Goal: Task Accomplishment & Management: Use online tool/utility

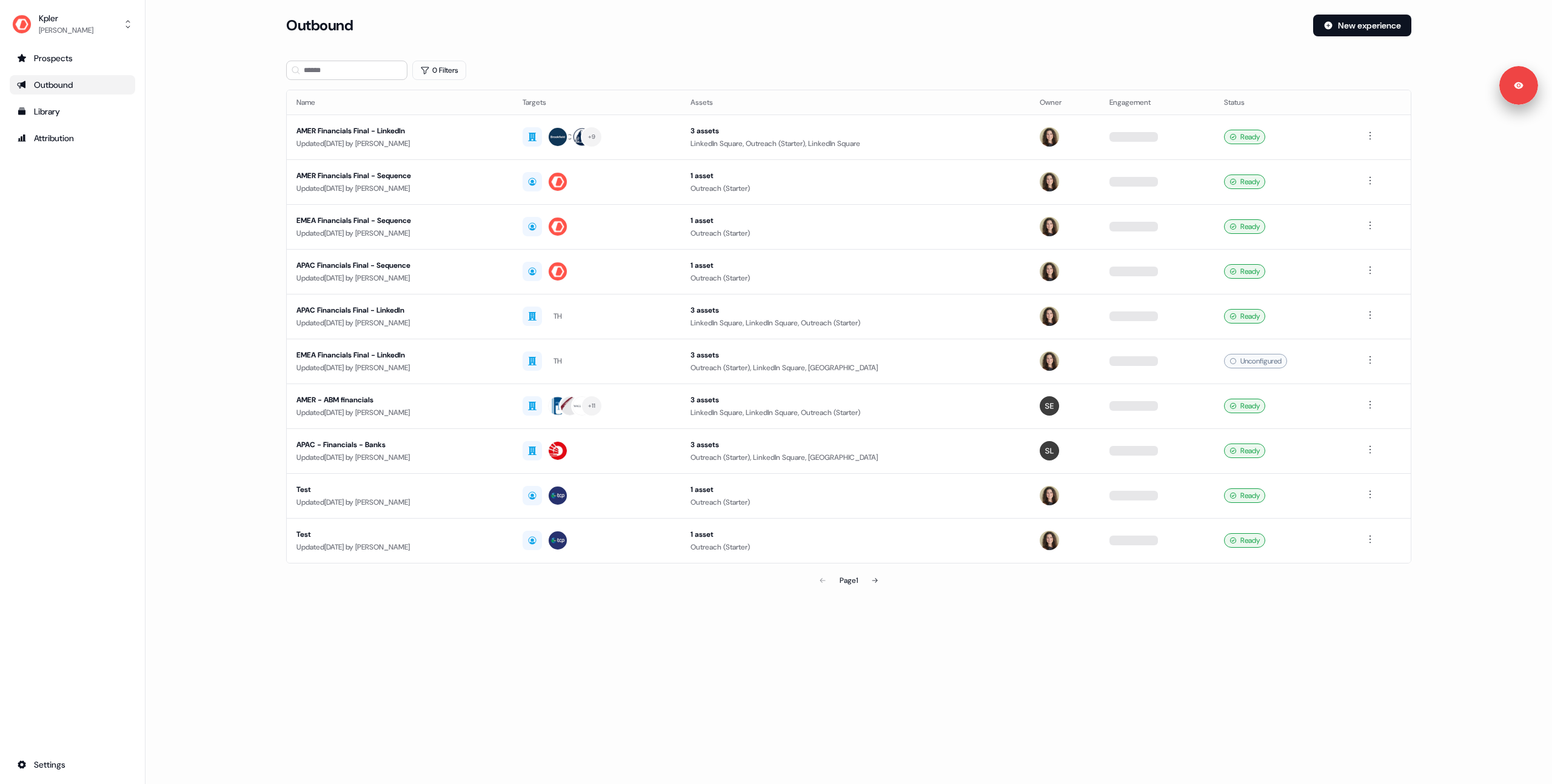
drag, startPoint x: 214, startPoint y: 184, endPoint x: 204, endPoint y: 186, distance: 10.2
click at [214, 184] on main "Loading... Outbound New experience 0 Filters Name Targets Assets Owner Engageme…" at bounding box center [849, 320] width 1407 height 612
click at [204, 160] on main "Loading... Outbound New experience 0 Filters Name Targets Assets Owner Engageme…" at bounding box center [849, 320] width 1407 height 612
drag, startPoint x: 59, startPoint y: 81, endPoint x: 70, endPoint y: 81, distance: 11.0
click at [59, 81] on div "Outbound" at bounding box center [73, 85] width 111 height 12
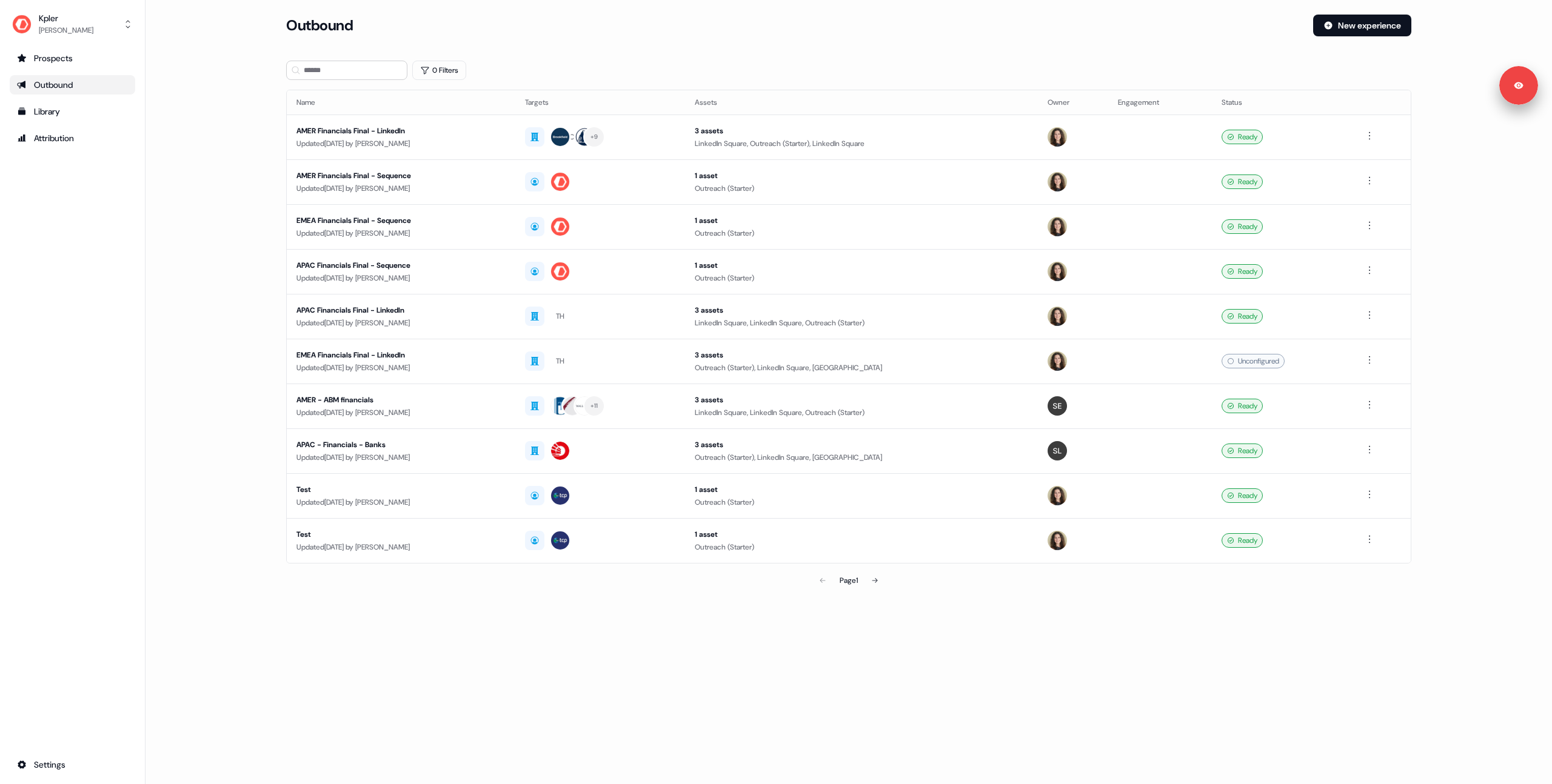
drag, startPoint x: 234, startPoint y: 142, endPoint x: 105, endPoint y: 44, distance: 162.0
click at [219, 131] on main "Loading... Outbound New experience 0 Filters Name Targets Assets Owner Engageme…" at bounding box center [849, 320] width 1407 height 612
click at [481, 176] on div "AMER Financials Final - Sequence" at bounding box center [401, 176] width 209 height 12
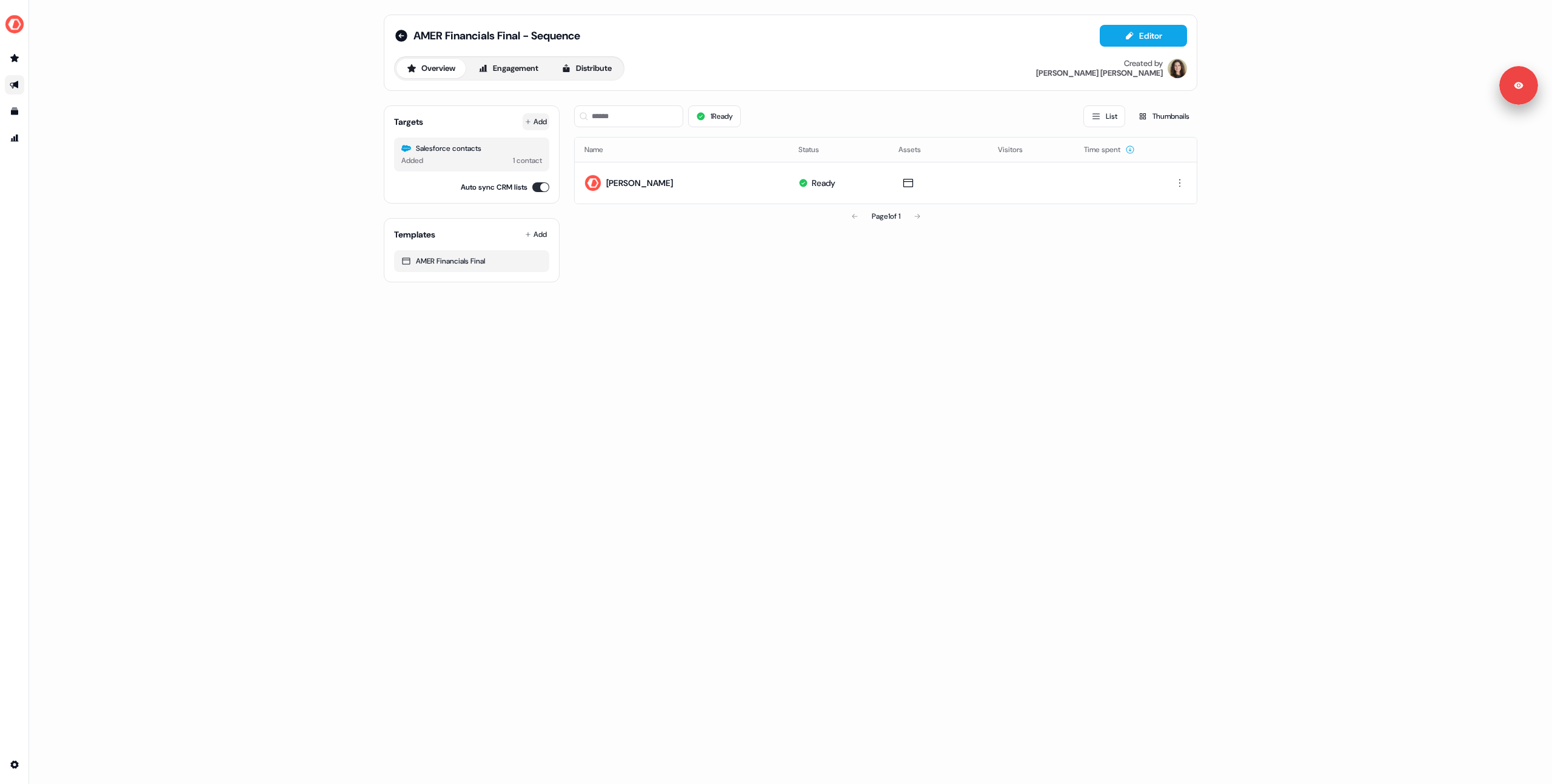
click at [534, 118] on button "Add" at bounding box center [536, 122] width 27 height 17
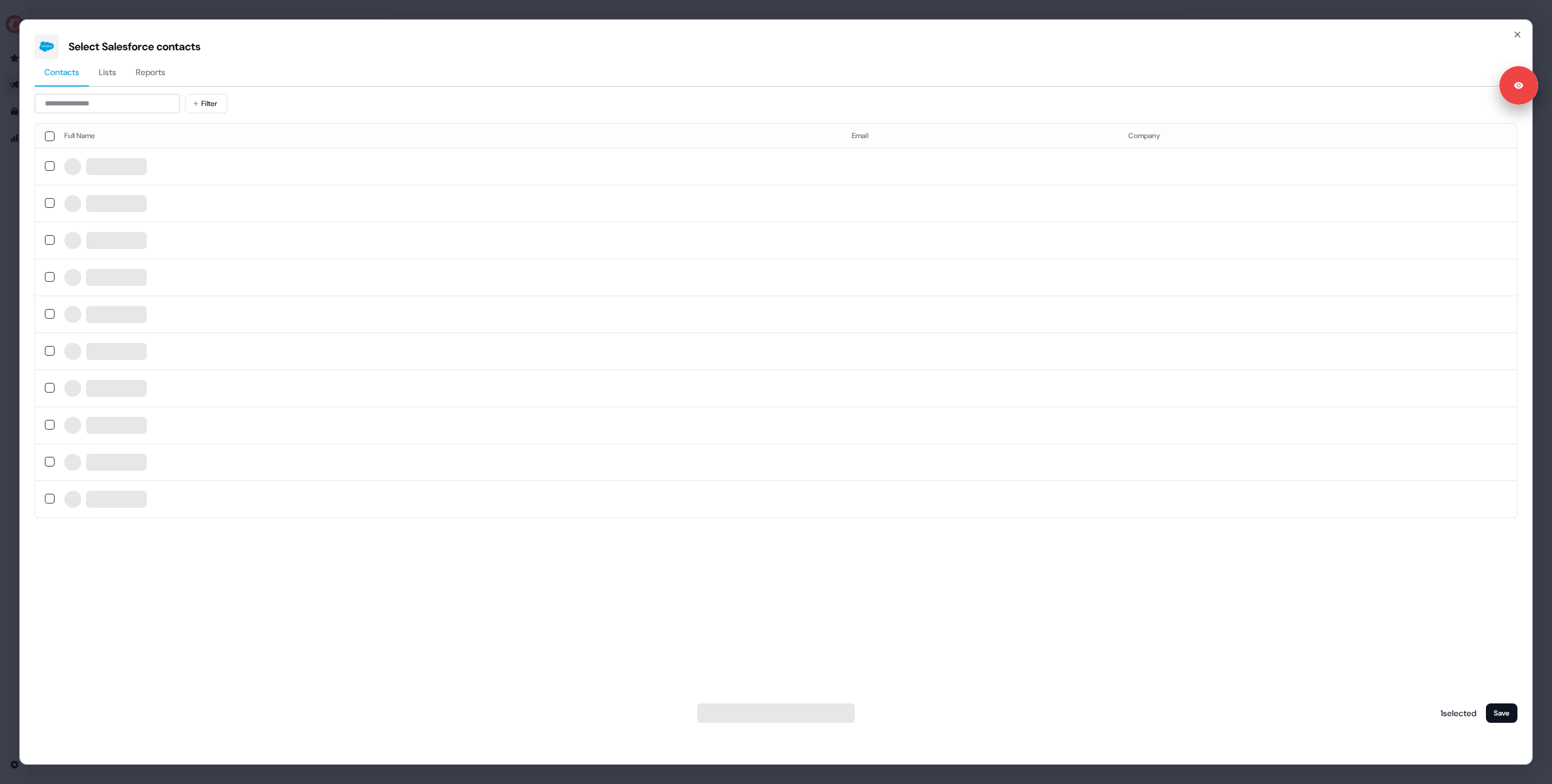
click at [116, 74] on span "Lists" at bounding box center [107, 73] width 17 height 12
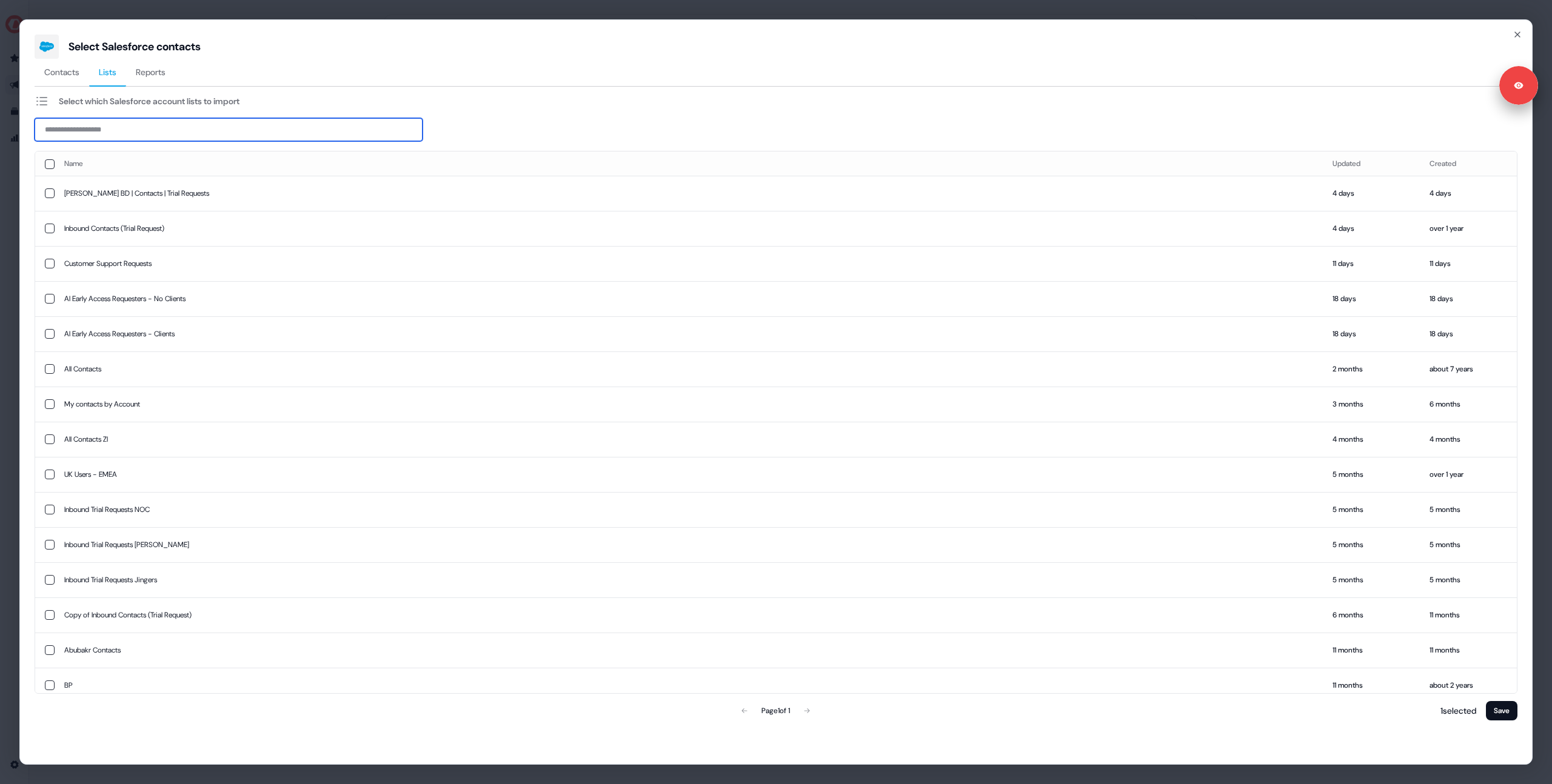
click at [111, 125] on input at bounding box center [228, 129] width 388 height 23
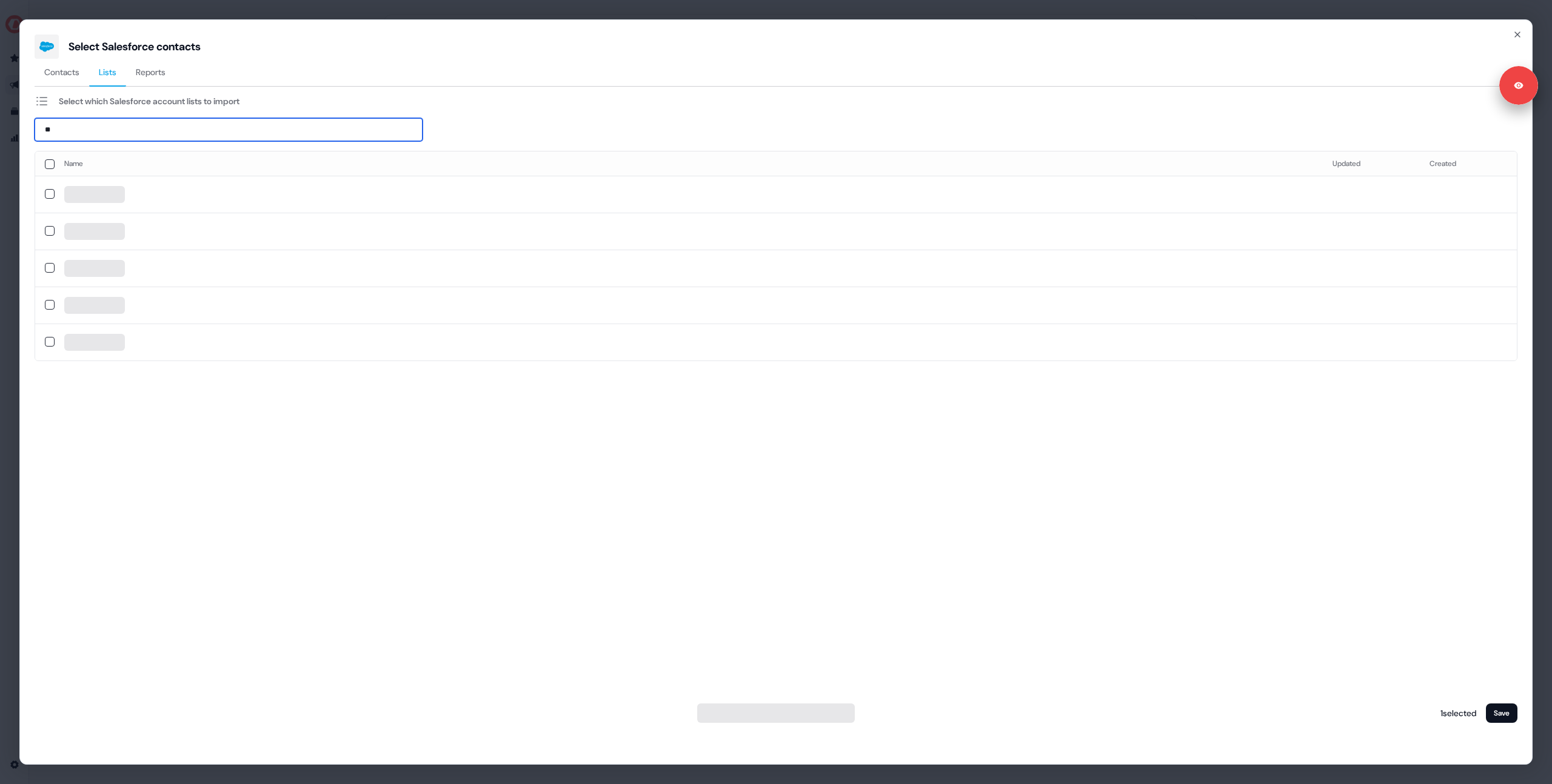
type input "*"
click at [159, 71] on span "Reports" at bounding box center [150, 73] width 30 height 12
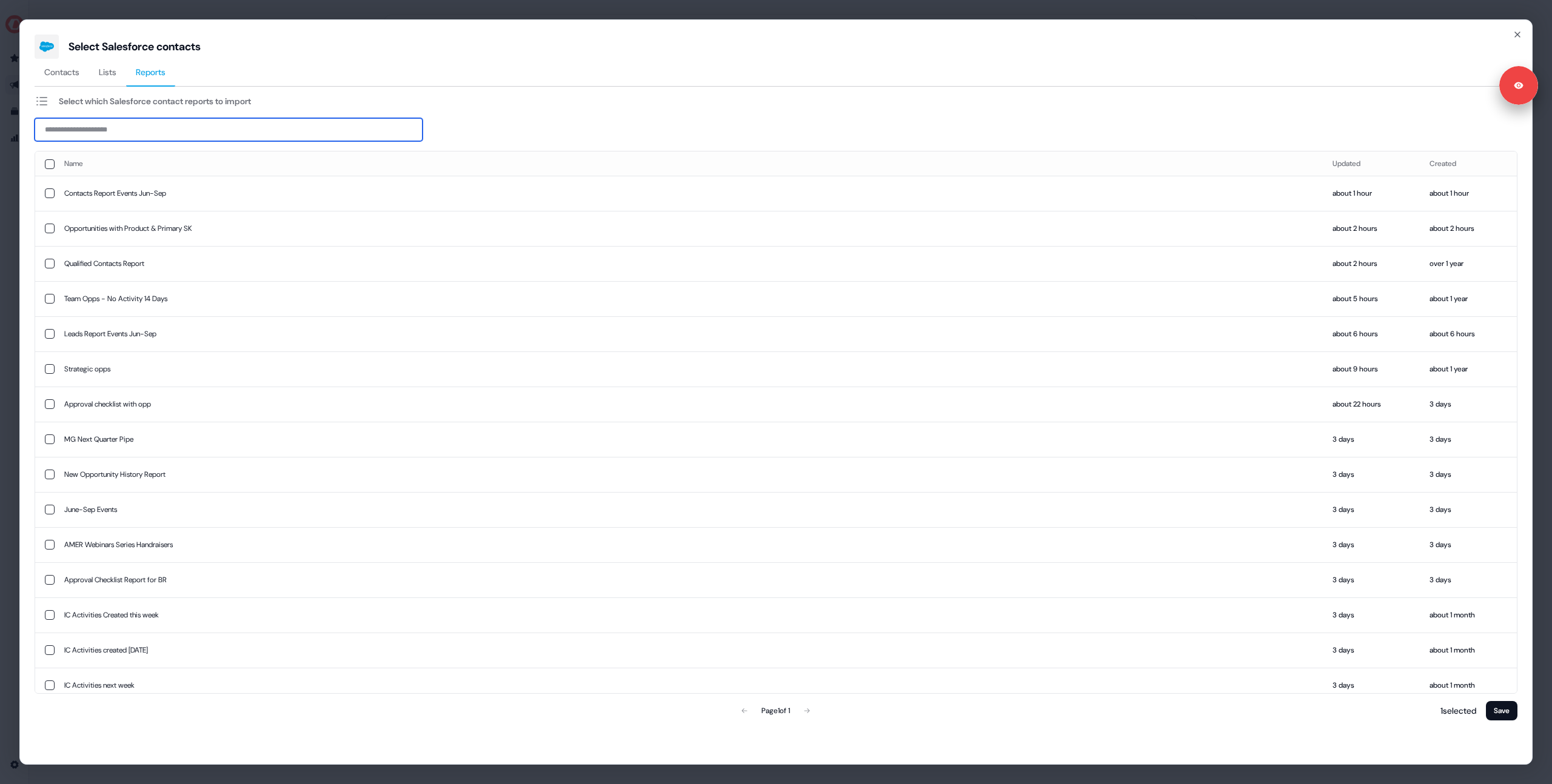
click at [122, 127] on input at bounding box center [228, 129] width 388 height 23
type input "****"
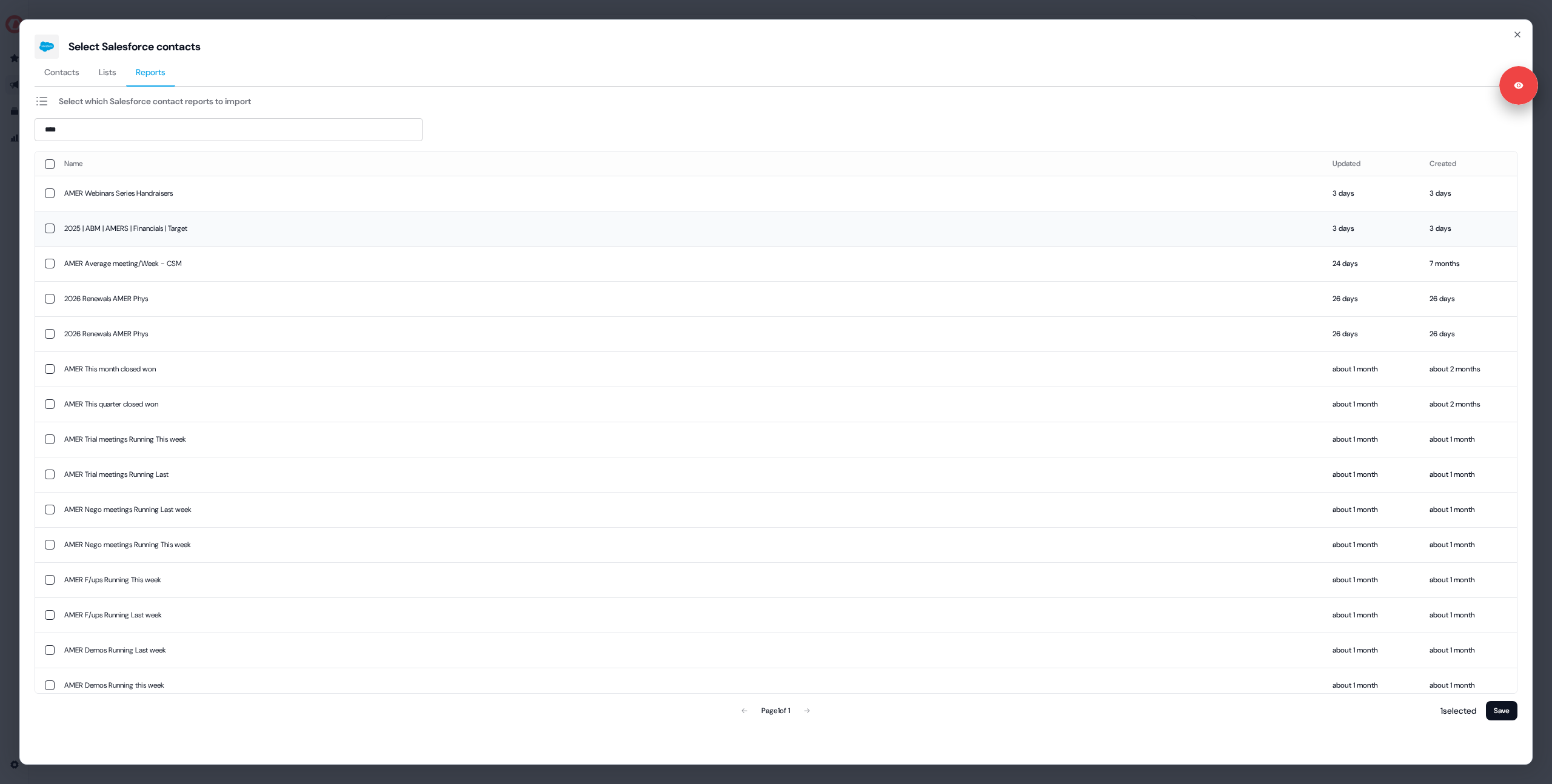
click at [50, 228] on button "button" at bounding box center [50, 228] width 10 height 10
click at [348, 77] on div "Contacts Lists Reports" at bounding box center [776, 73] width 1483 height 28
click at [17, 66] on div "Select Salesforce contacts Contacts Lists Reports Select which Salesforce conta…" at bounding box center [776, 392] width 1552 height 784
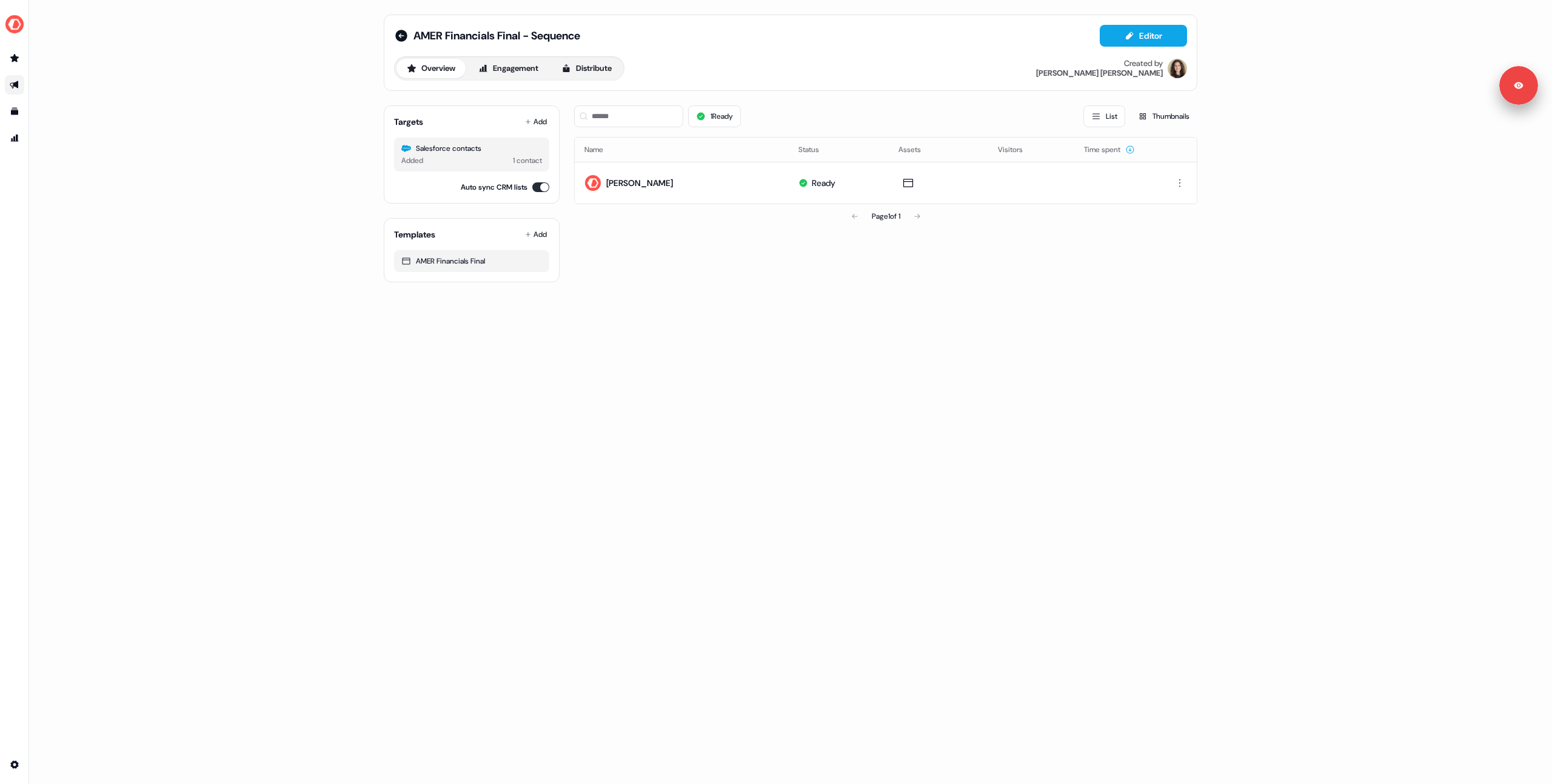
click at [253, 126] on div "AMER Financials Final - Sequence Editor Overview Engagement Distribute Created …" at bounding box center [791, 392] width 1523 height 784
click at [401, 32] on icon at bounding box center [402, 36] width 12 height 12
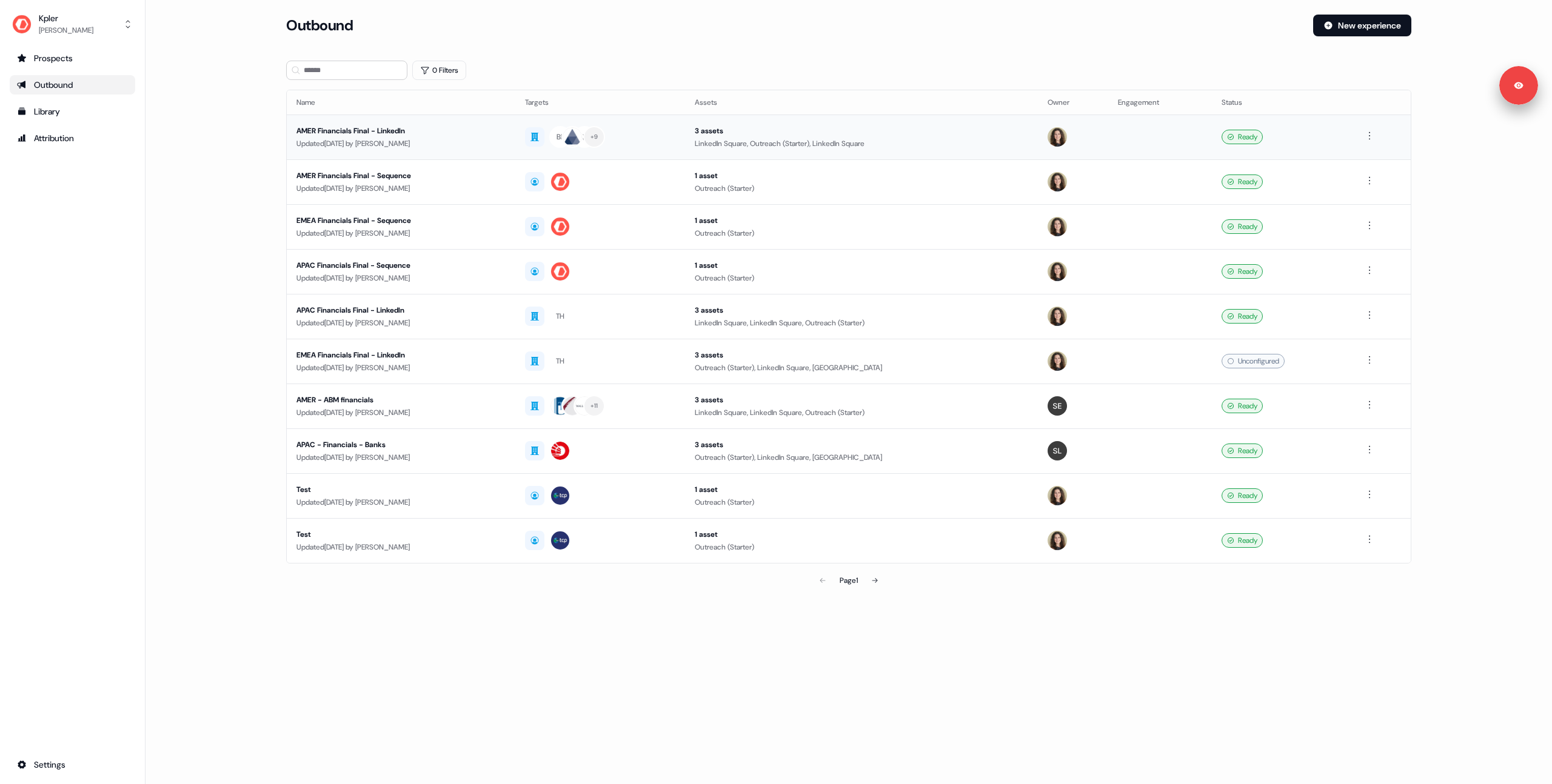
click at [495, 144] on div "Updated 3 days ago by Jordan Howard" at bounding box center [401, 144] width 209 height 12
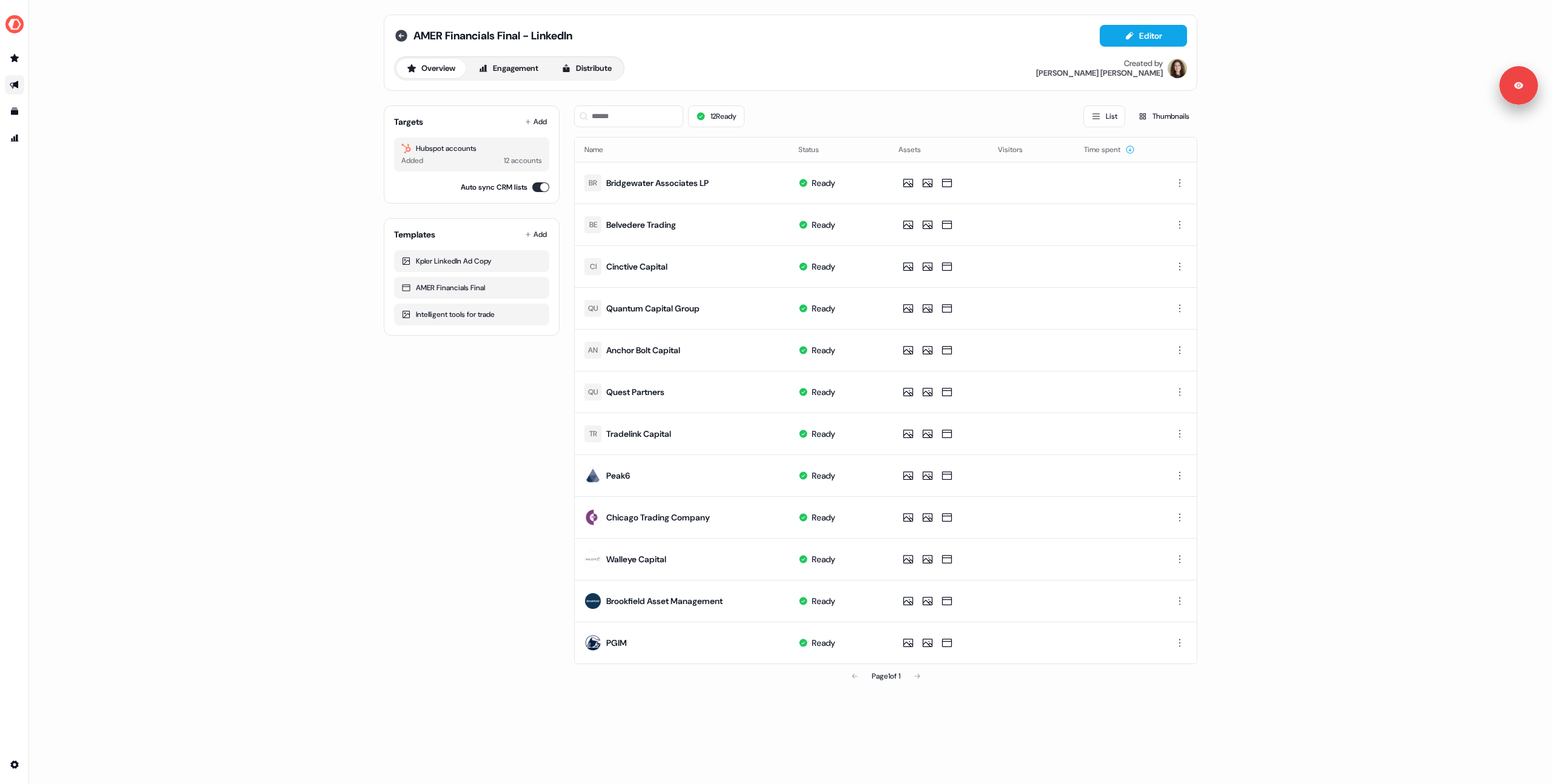
click at [405, 37] on icon at bounding box center [402, 36] width 12 height 12
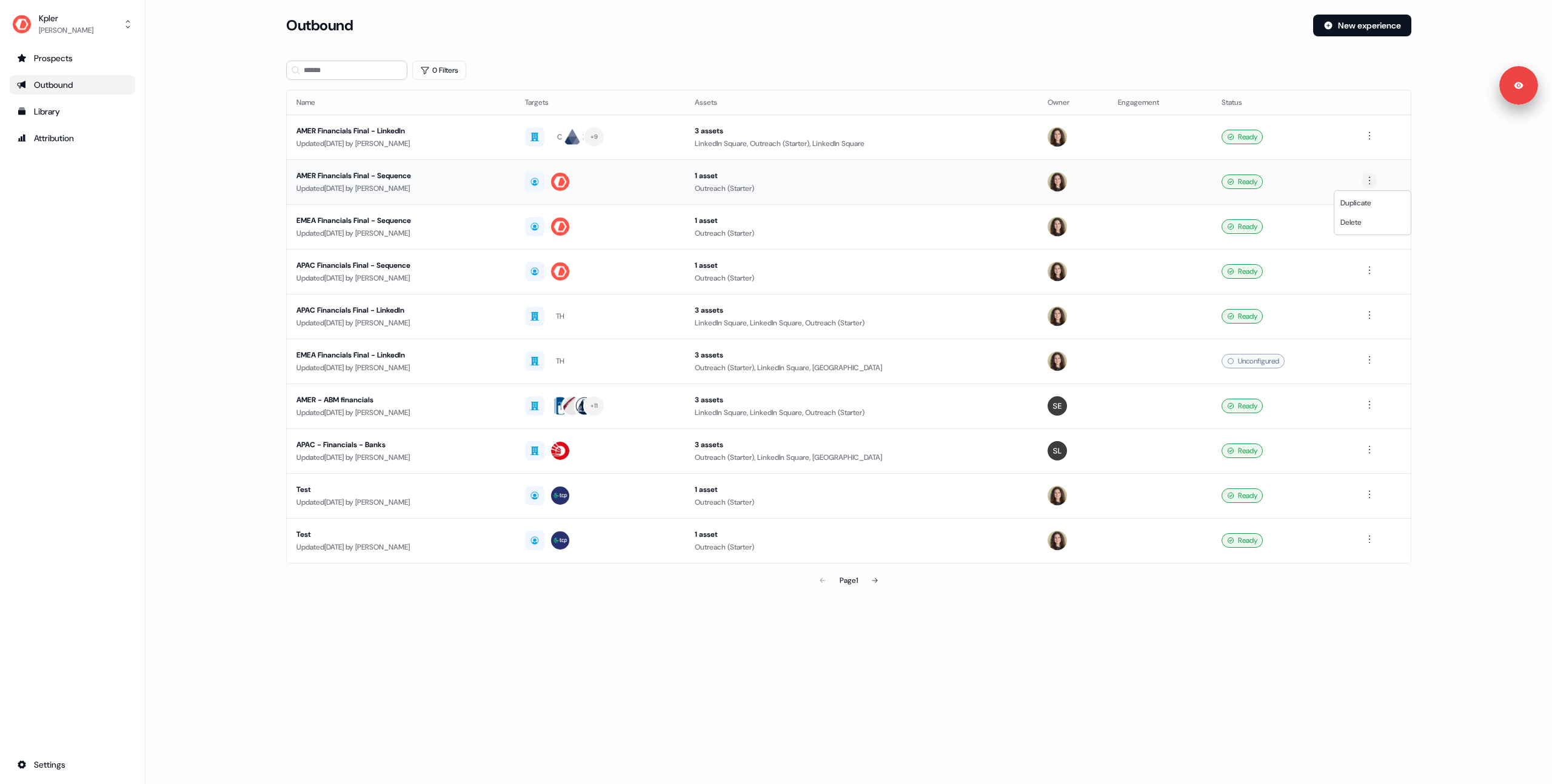
click at [1376, 184] on html "For the best experience switch devices to a bigger screen. Go to Userled.io Kpl…" at bounding box center [776, 392] width 1552 height 784
click at [1362, 205] on span "Duplicate" at bounding box center [1356, 203] width 31 height 10
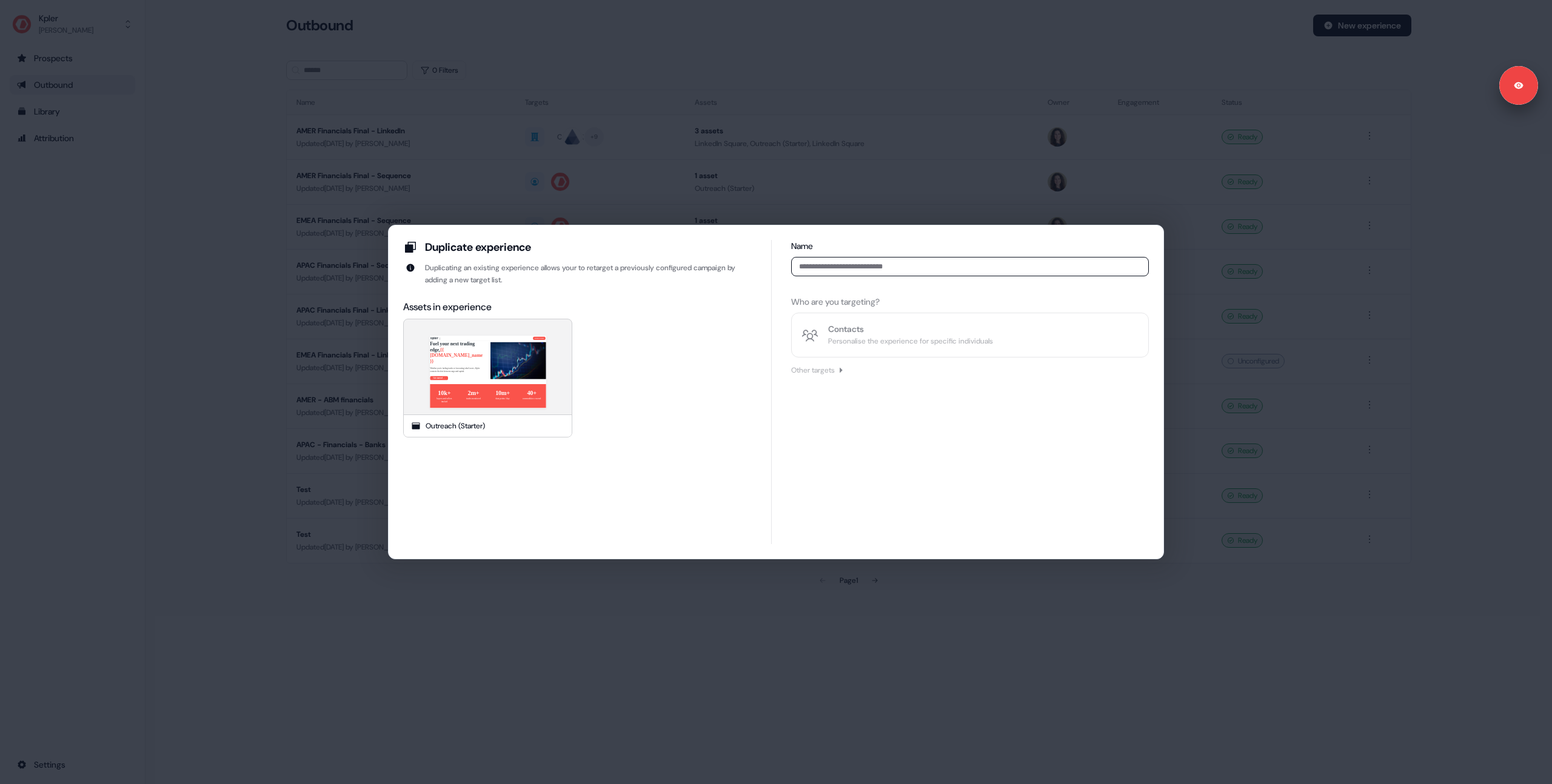
click at [833, 269] on input at bounding box center [970, 267] width 358 height 19
type input "**********"
click at [867, 337] on div "Personalise the experience for specific individuals" at bounding box center [910, 342] width 165 height 12
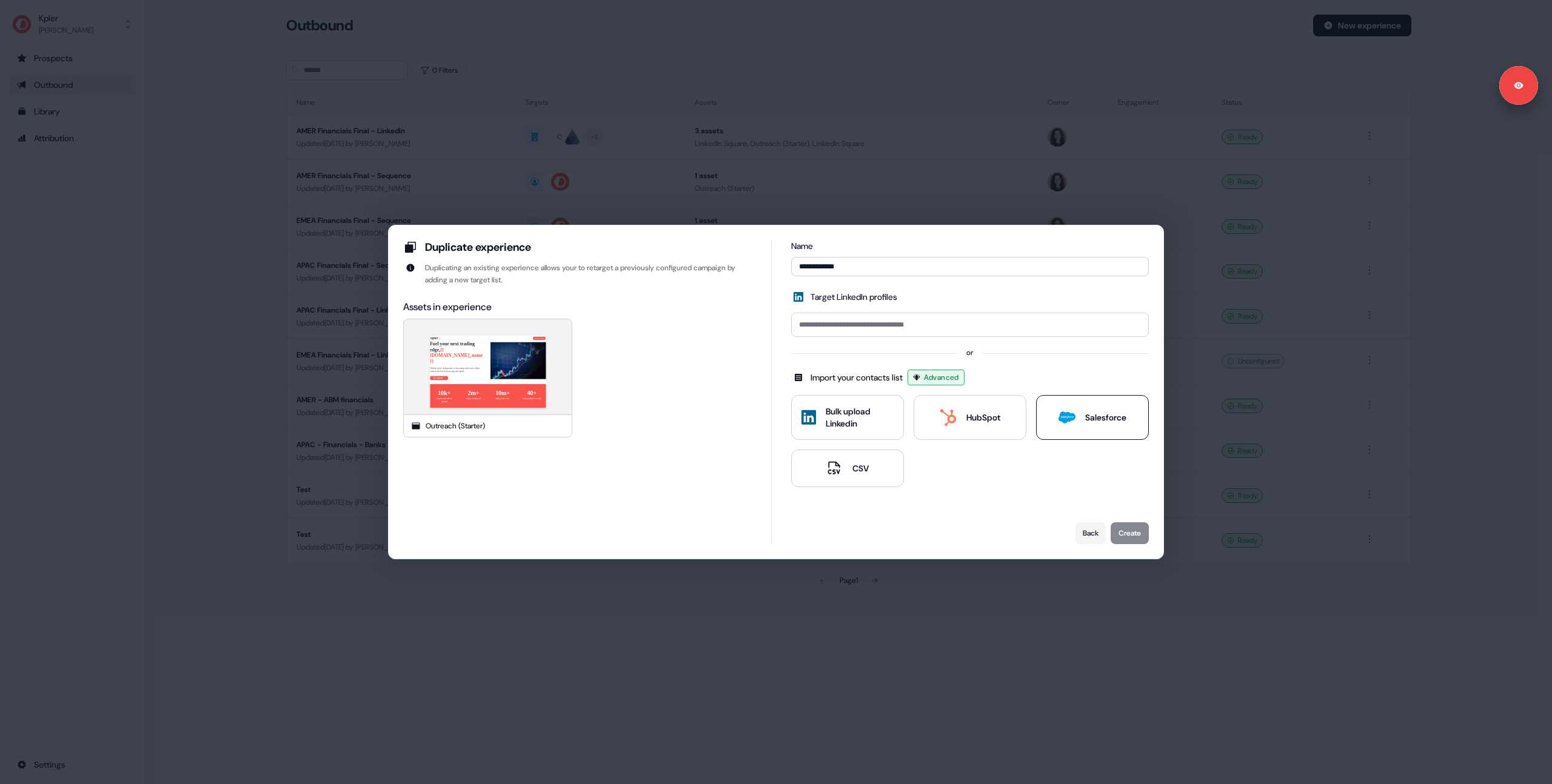
click at [1078, 417] on div "Salesforce" at bounding box center [1093, 418] width 68 height 17
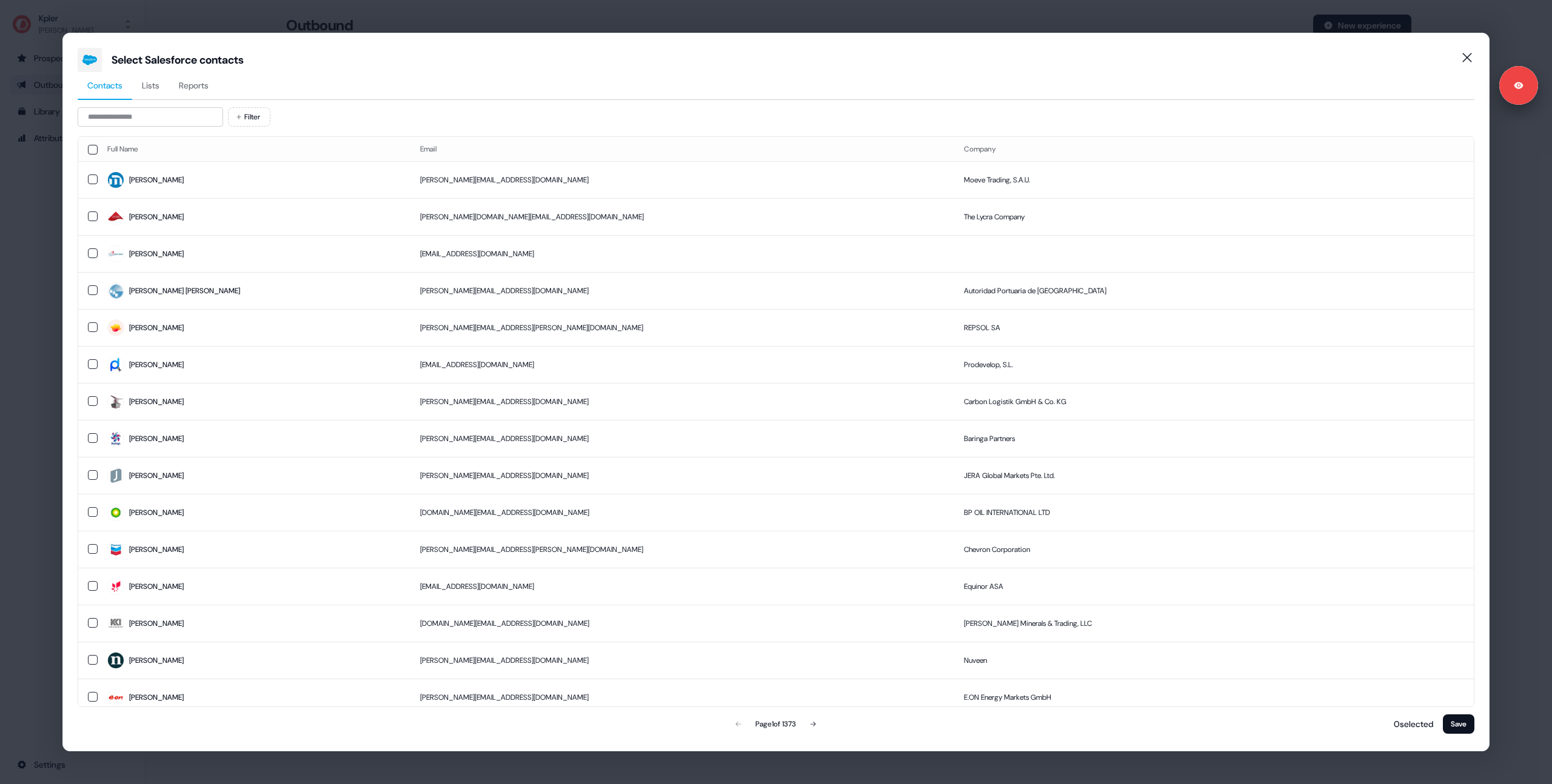
click at [192, 84] on span "Reports" at bounding box center [194, 86] width 30 height 12
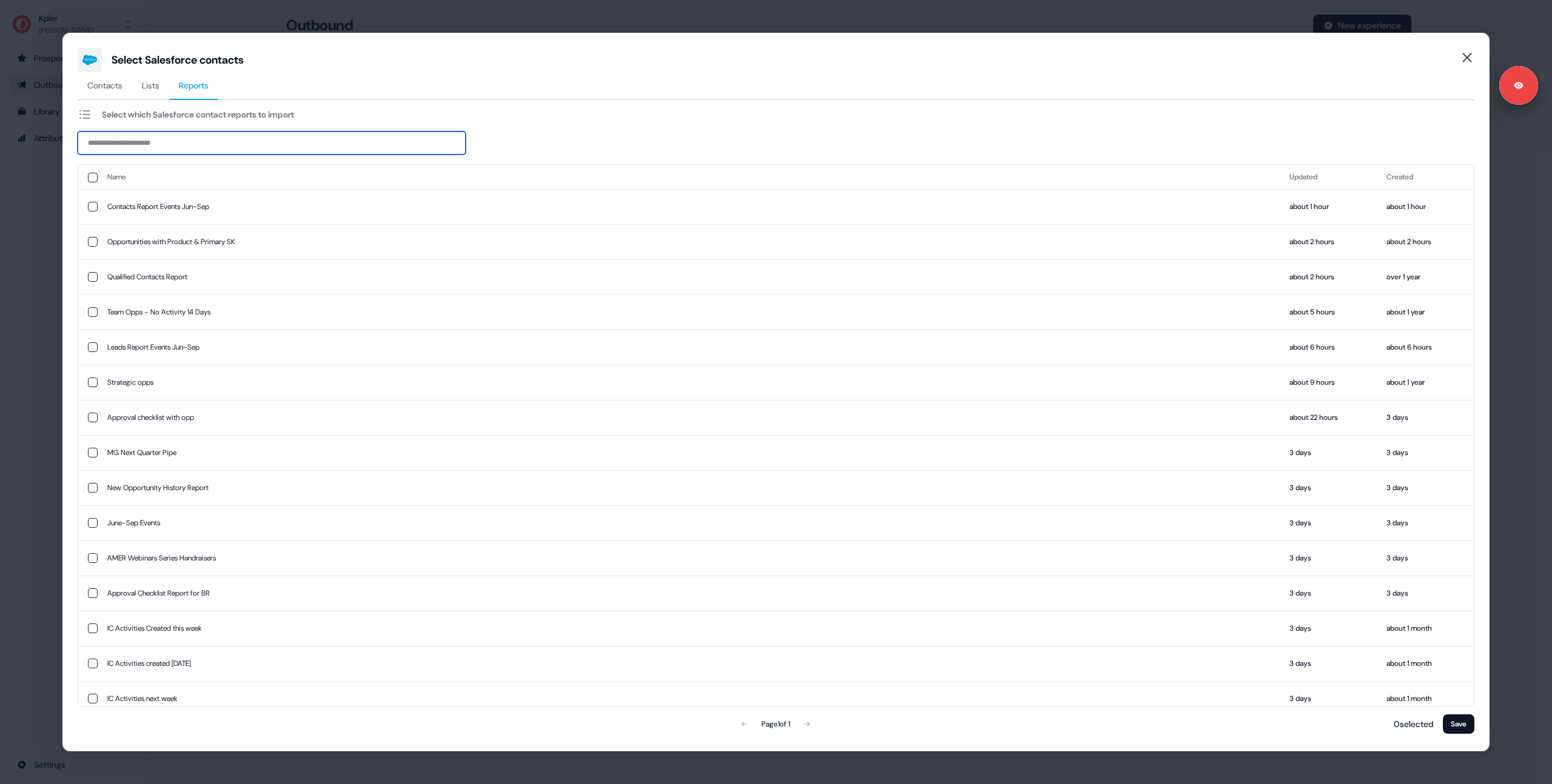
click at [150, 145] on input at bounding box center [271, 142] width 388 height 23
type input "****"
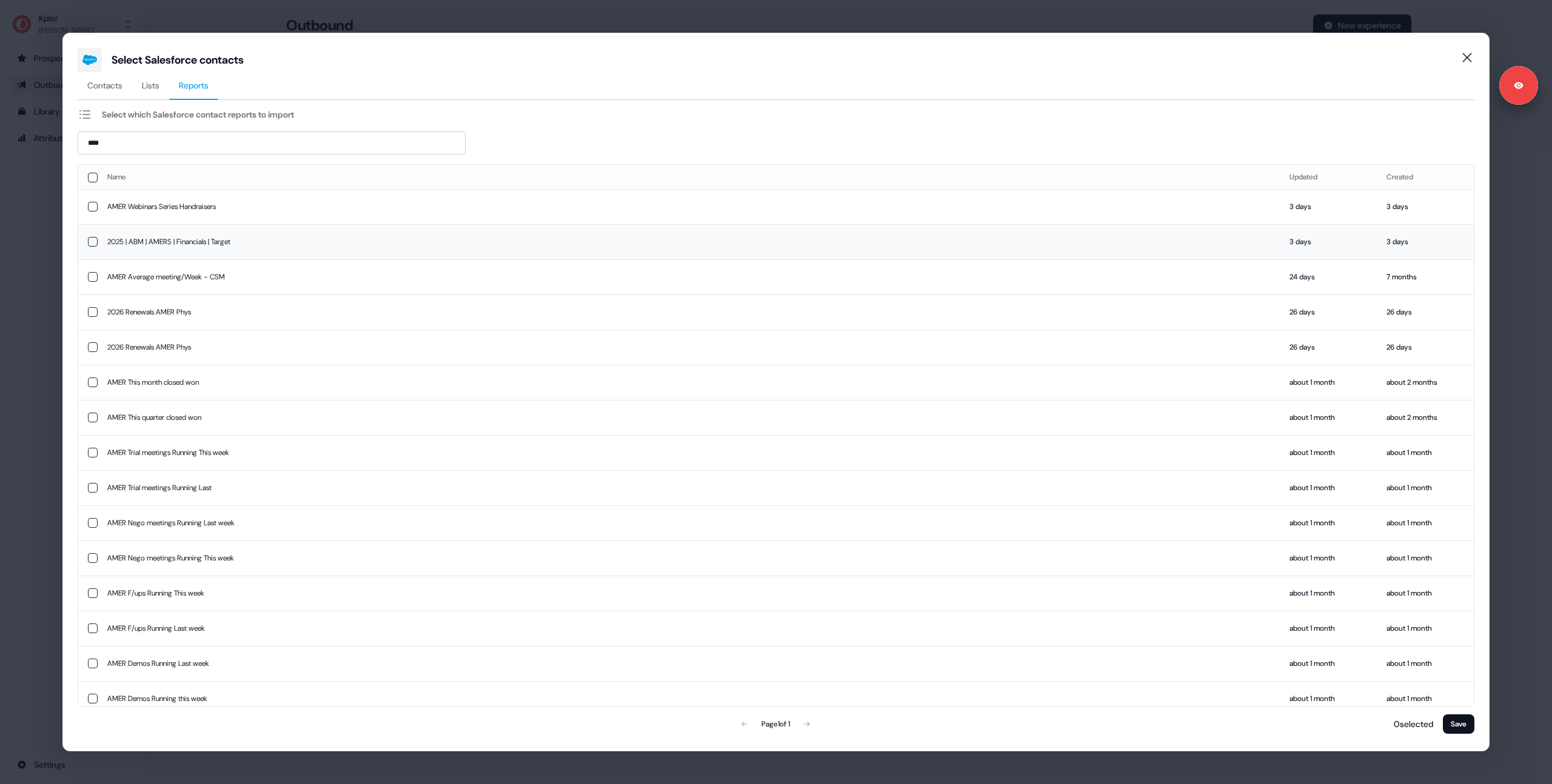
click at [150, 248] on td "2025 | ABM | AMERS | Financials | Target" at bounding box center [688, 241] width 1182 height 35
click at [1458, 729] on button "Save" at bounding box center [1459, 725] width 32 height 19
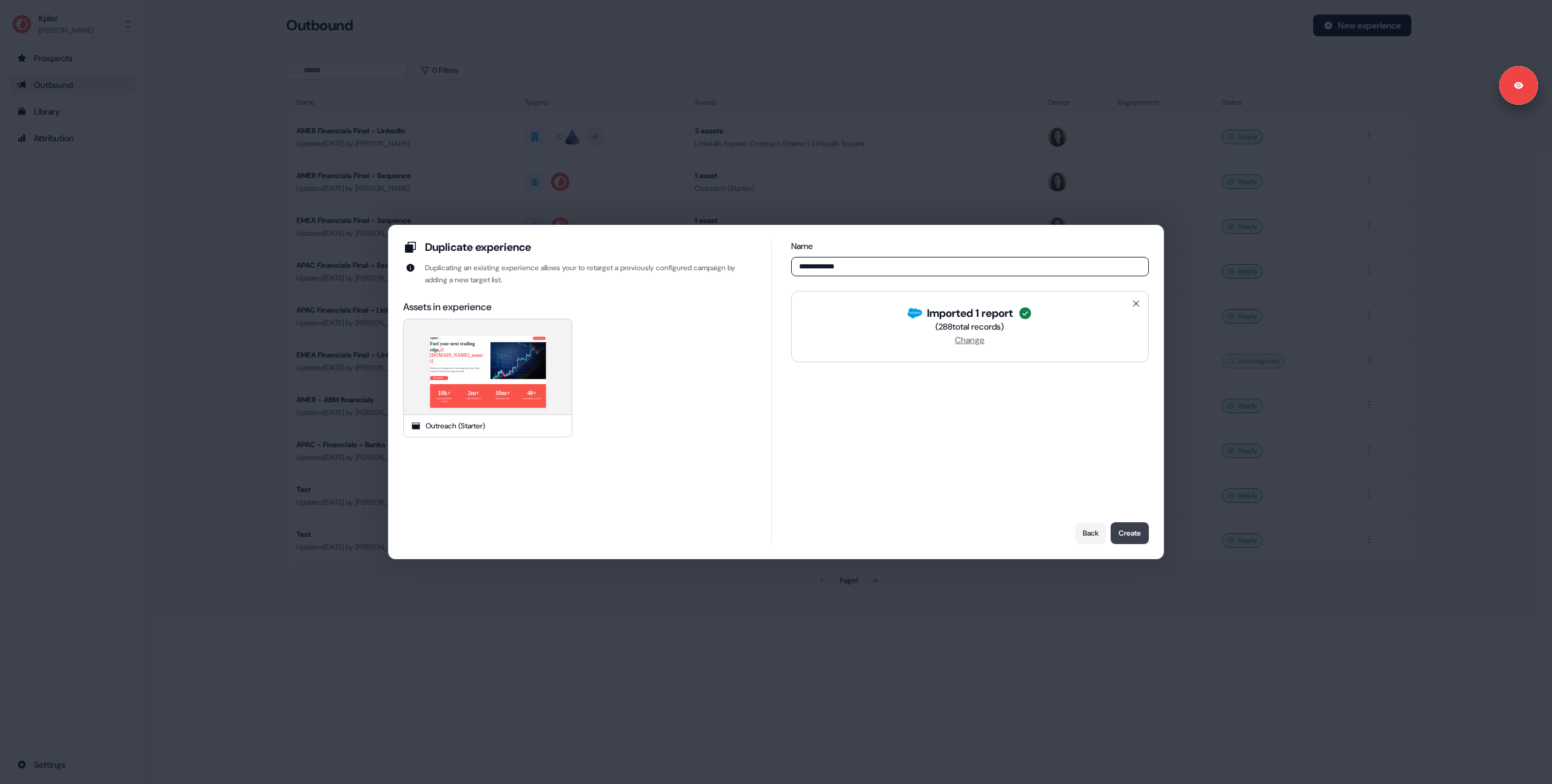
click at [1123, 534] on button "Create" at bounding box center [1129, 534] width 38 height 22
click at [1081, 541] on button "Back" at bounding box center [1091, 534] width 30 height 22
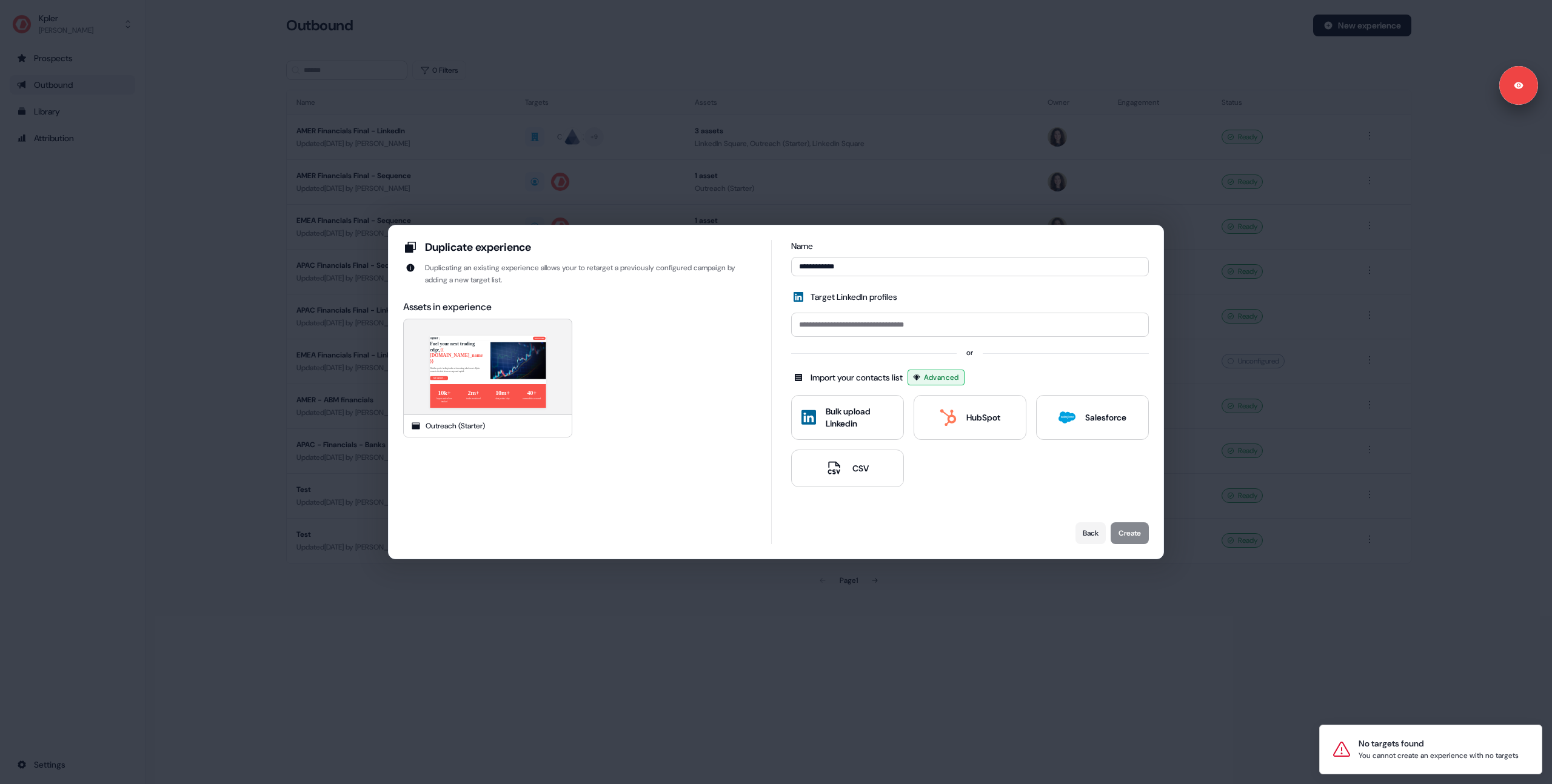
click at [1000, 599] on div "**********" at bounding box center [776, 392] width 1552 height 784
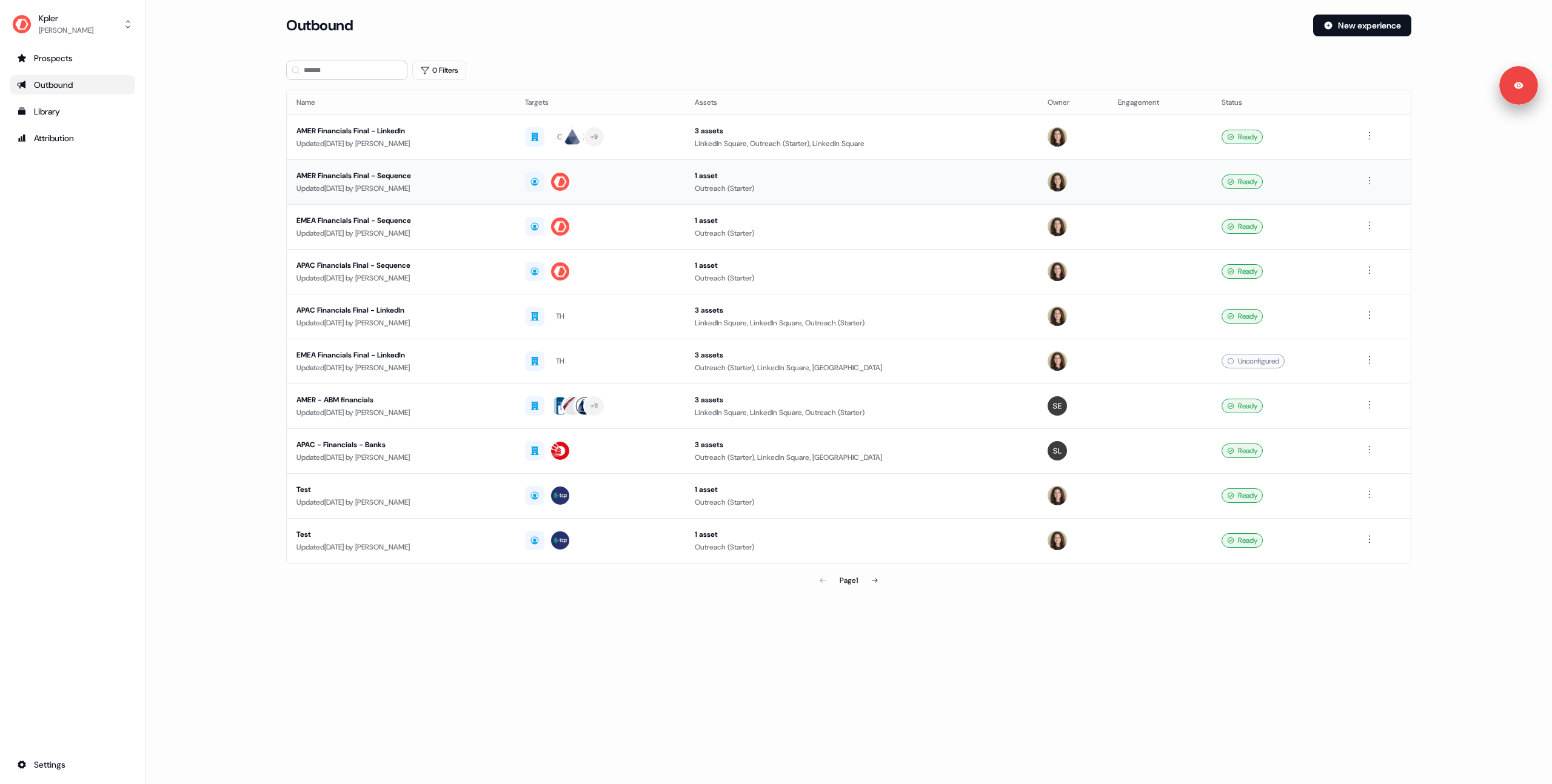
click at [502, 194] on div "Updated 3 days ago by Alexandra Giannelou" at bounding box center [401, 189] width 209 height 12
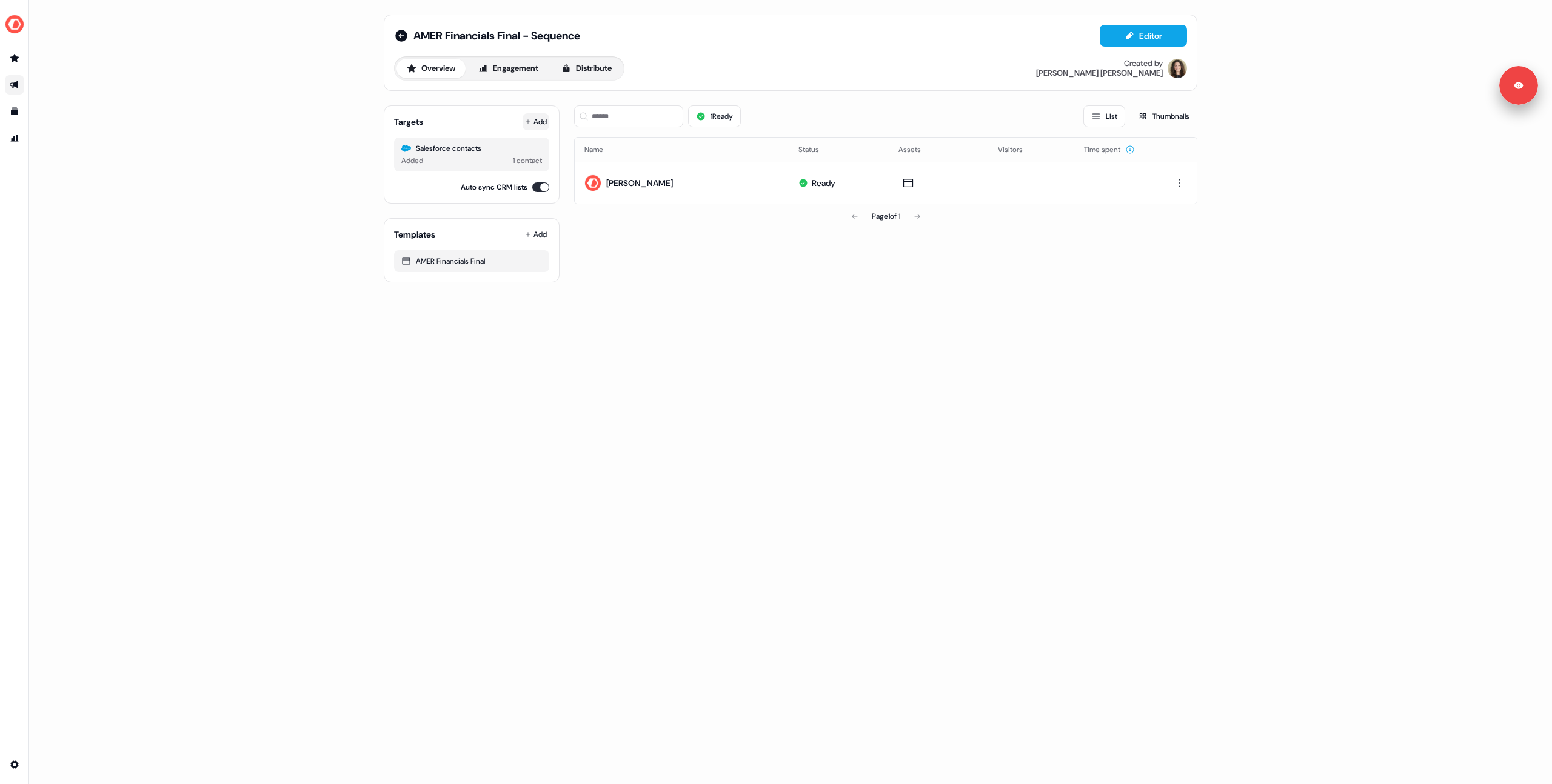
click at [534, 125] on button "Add" at bounding box center [536, 122] width 27 height 17
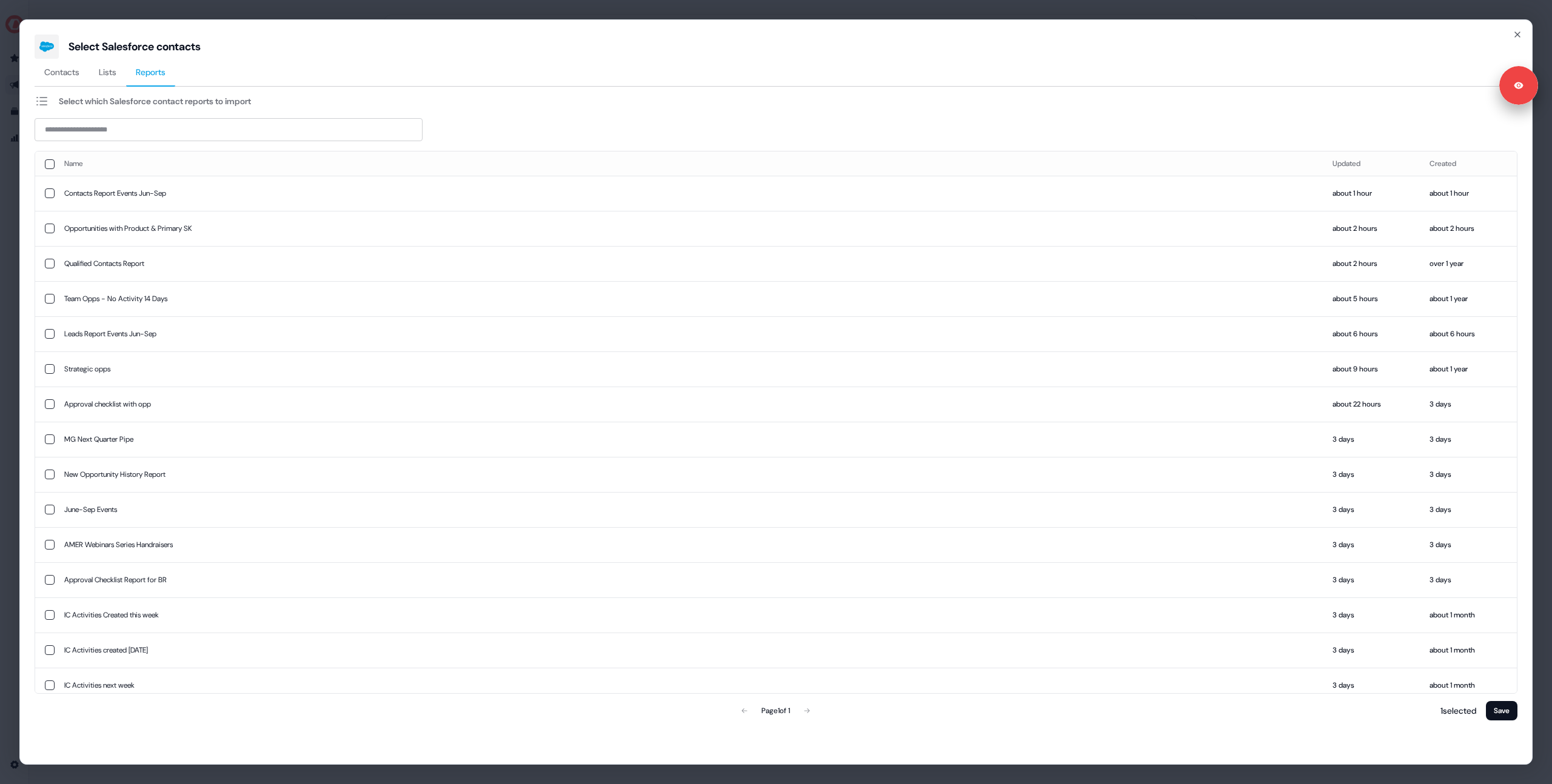
click at [145, 74] on span "Reports" at bounding box center [150, 73] width 30 height 12
click at [114, 121] on input at bounding box center [228, 129] width 388 height 23
click at [106, 130] on input at bounding box center [228, 129] width 388 height 23
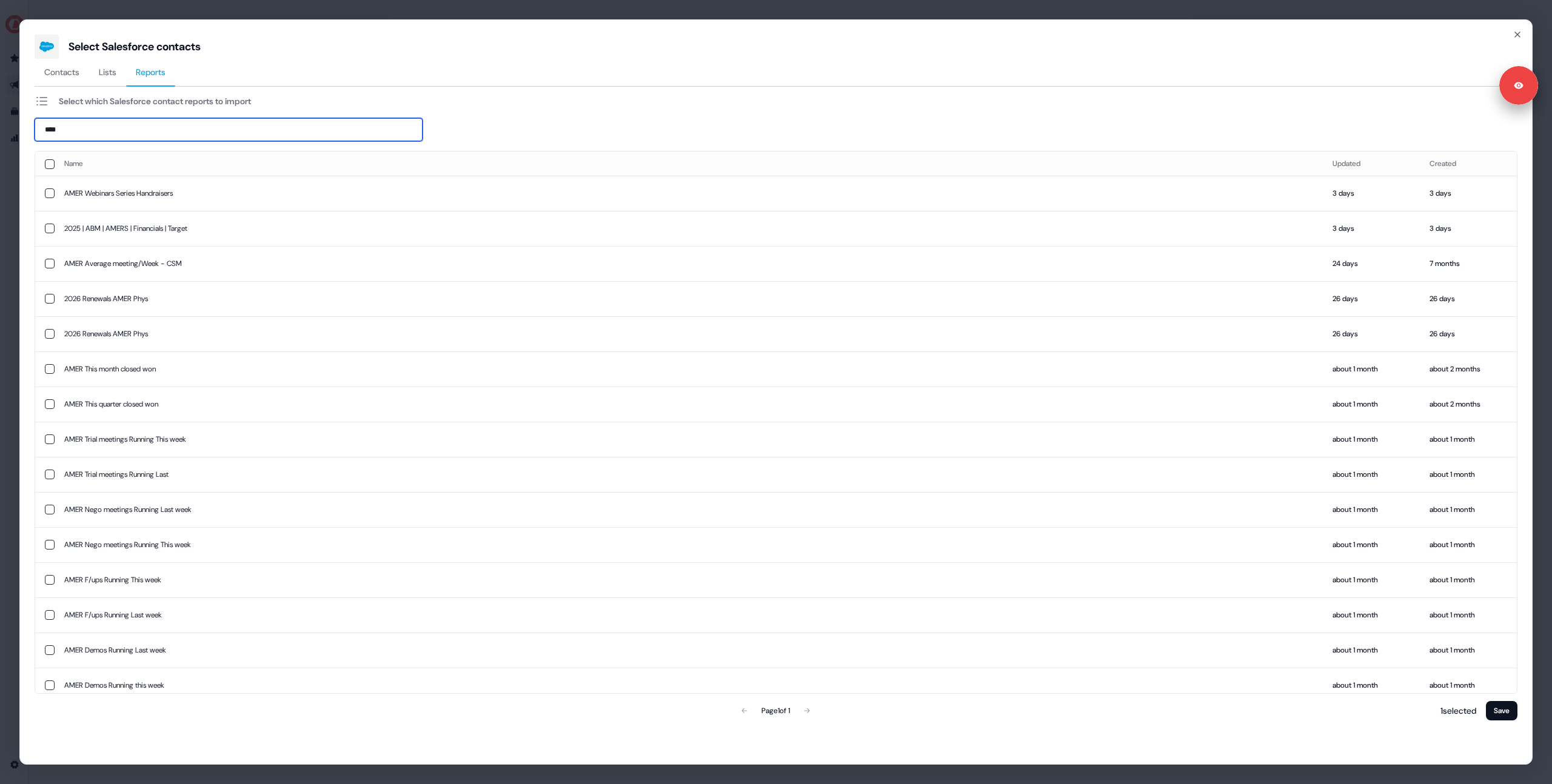
type input "****"
click at [55, 226] on td "2025 | ABM | AMERS | Financials | Target" at bounding box center [689, 228] width 1268 height 35
click at [1497, 718] on button "Save" at bounding box center [1502, 711] width 32 height 19
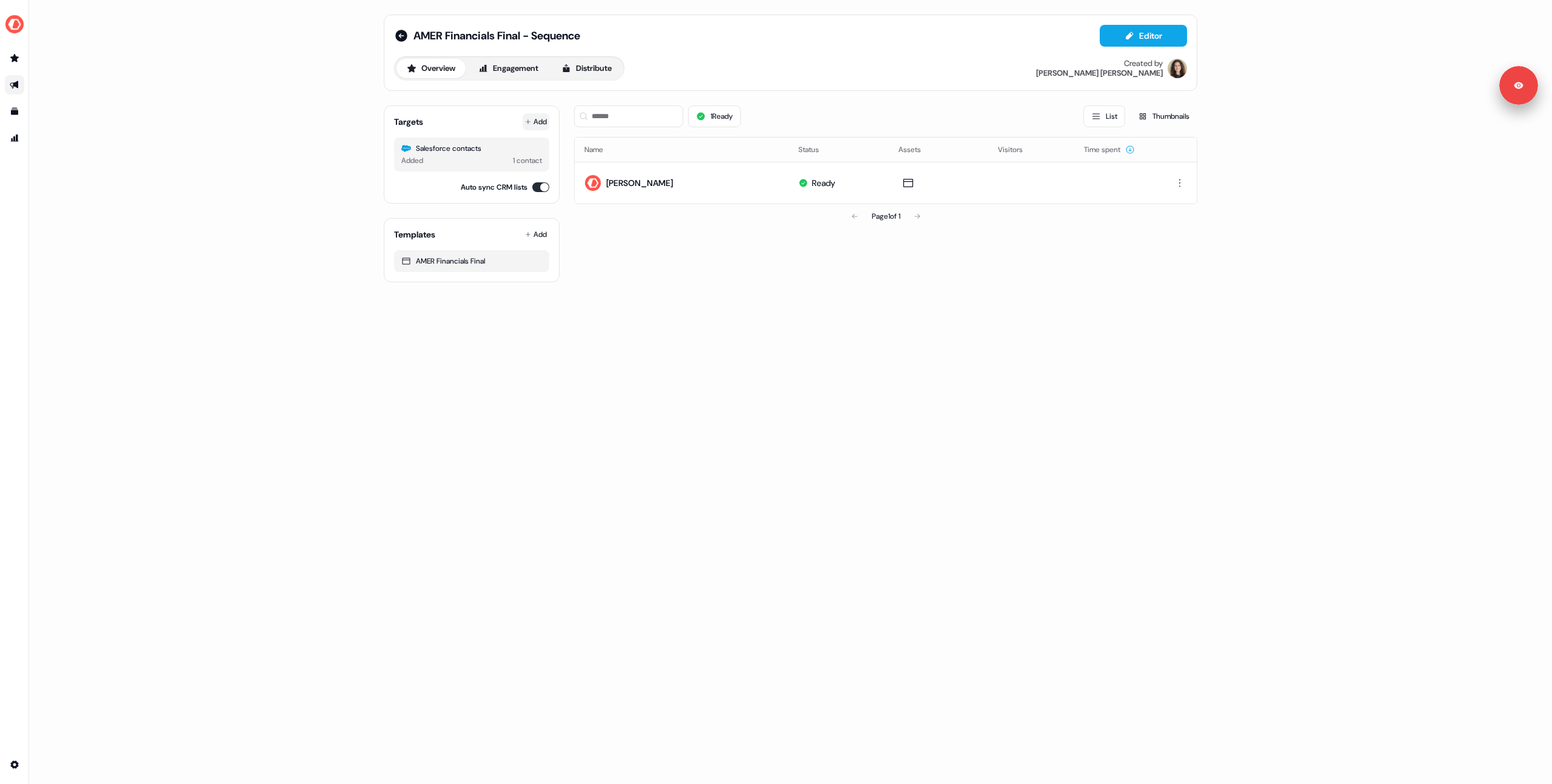
click at [533, 127] on button "Add" at bounding box center [536, 122] width 27 height 17
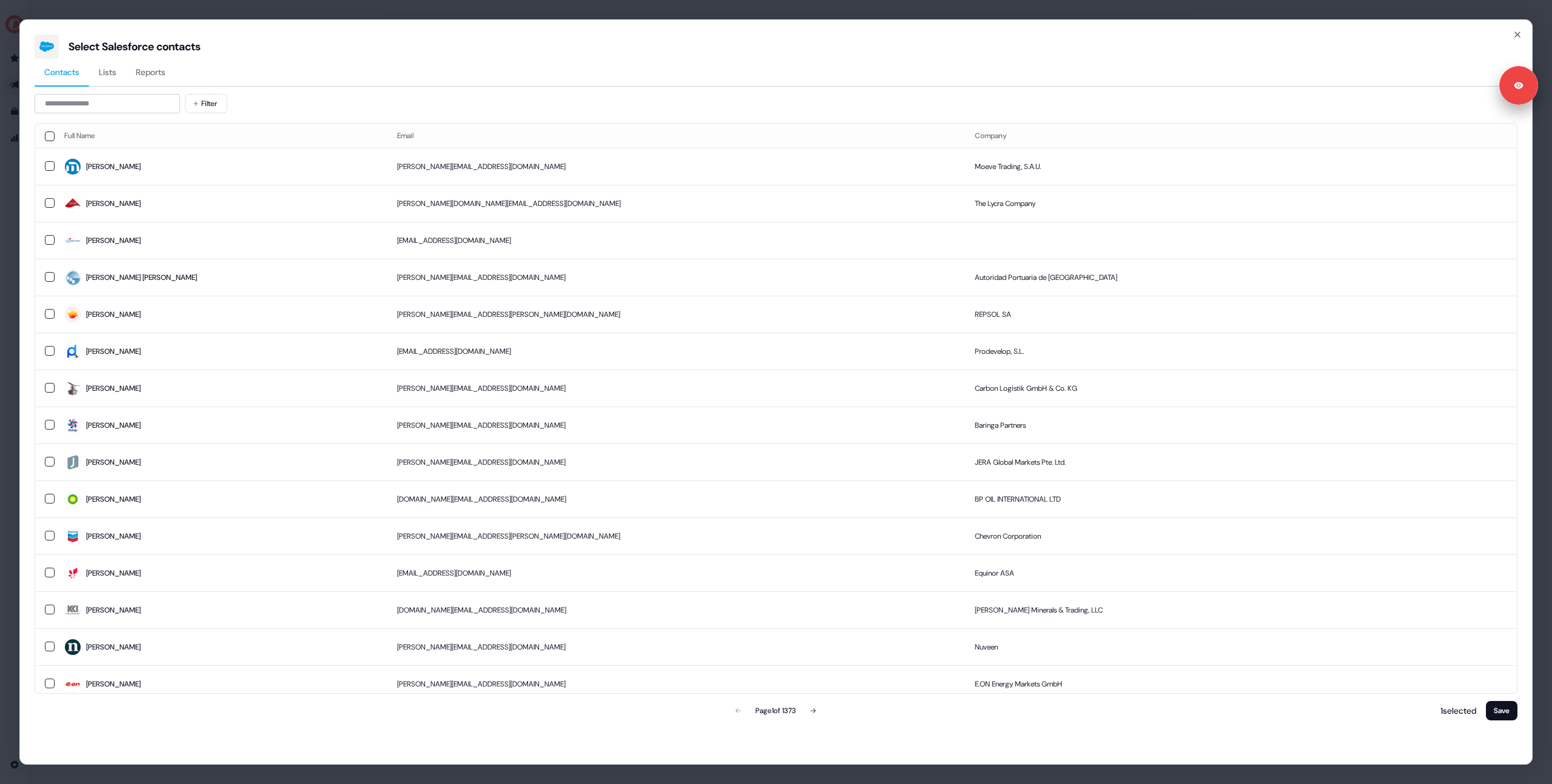
click at [157, 65] on button "Reports" at bounding box center [150, 73] width 49 height 28
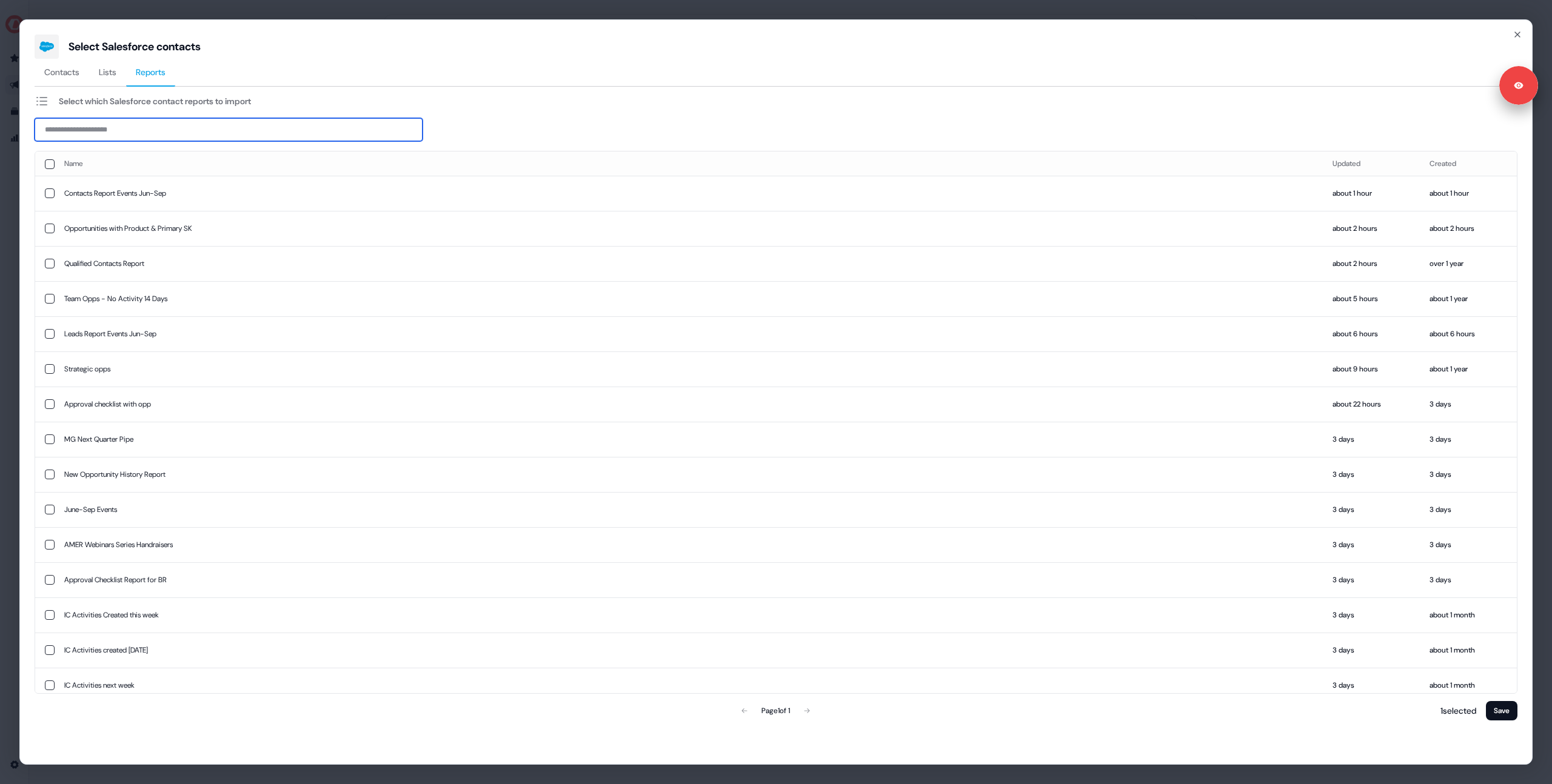
click at [125, 140] on input at bounding box center [228, 129] width 388 height 23
type input "****"
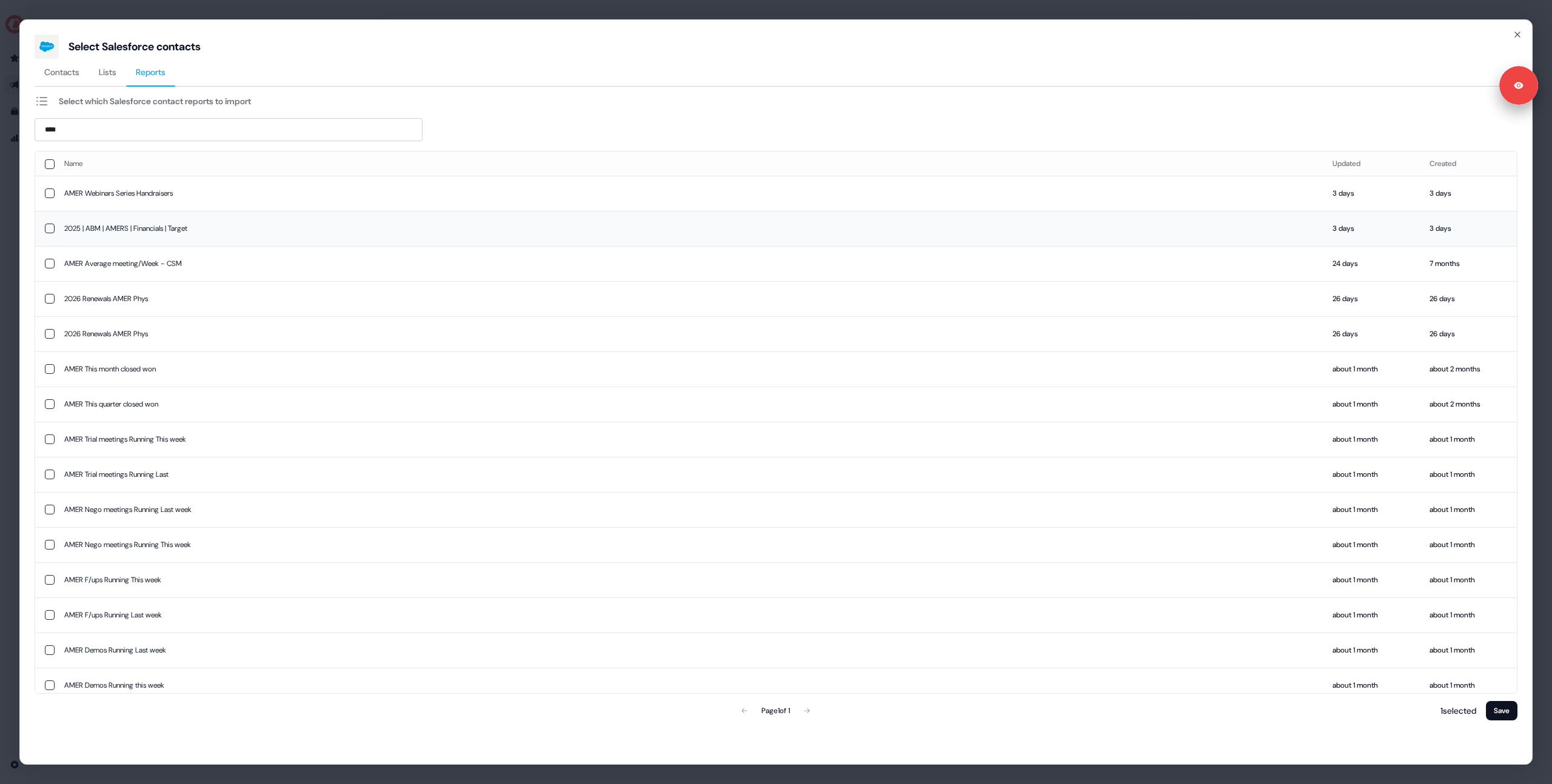
click at [50, 226] on button "button" at bounding box center [50, 228] width 10 height 10
drag, startPoint x: 252, startPoint y: 218, endPoint x: 130, endPoint y: 234, distance: 123.0
click at [130, 234] on td "2025 | ABM | AMERS | Financials | Target" at bounding box center [689, 228] width 1268 height 35
click at [49, 223] on button "button" at bounding box center [50, 228] width 10 height 10
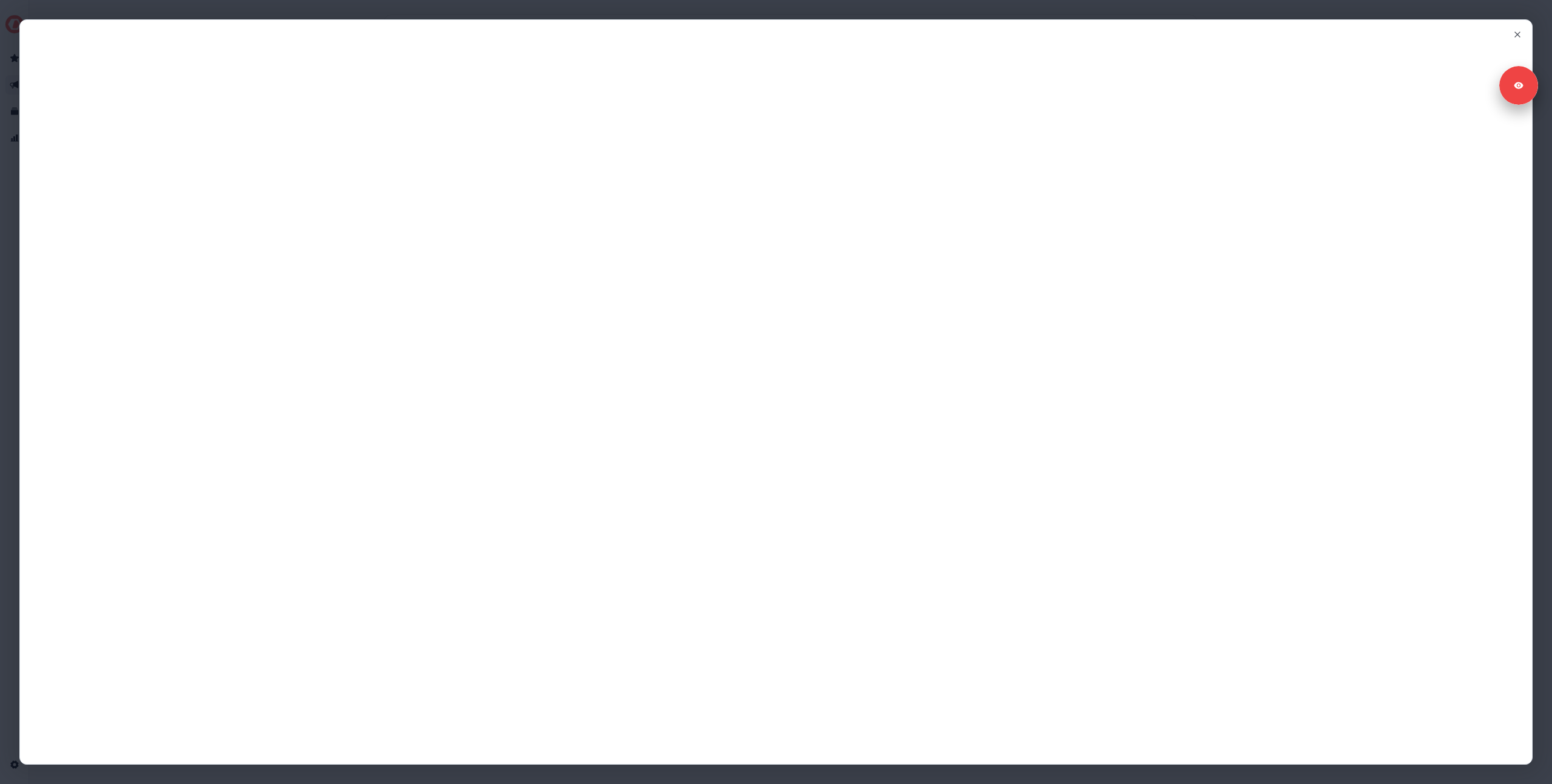
click at [283, 13] on div "Close" at bounding box center [776, 392] width 1552 height 784
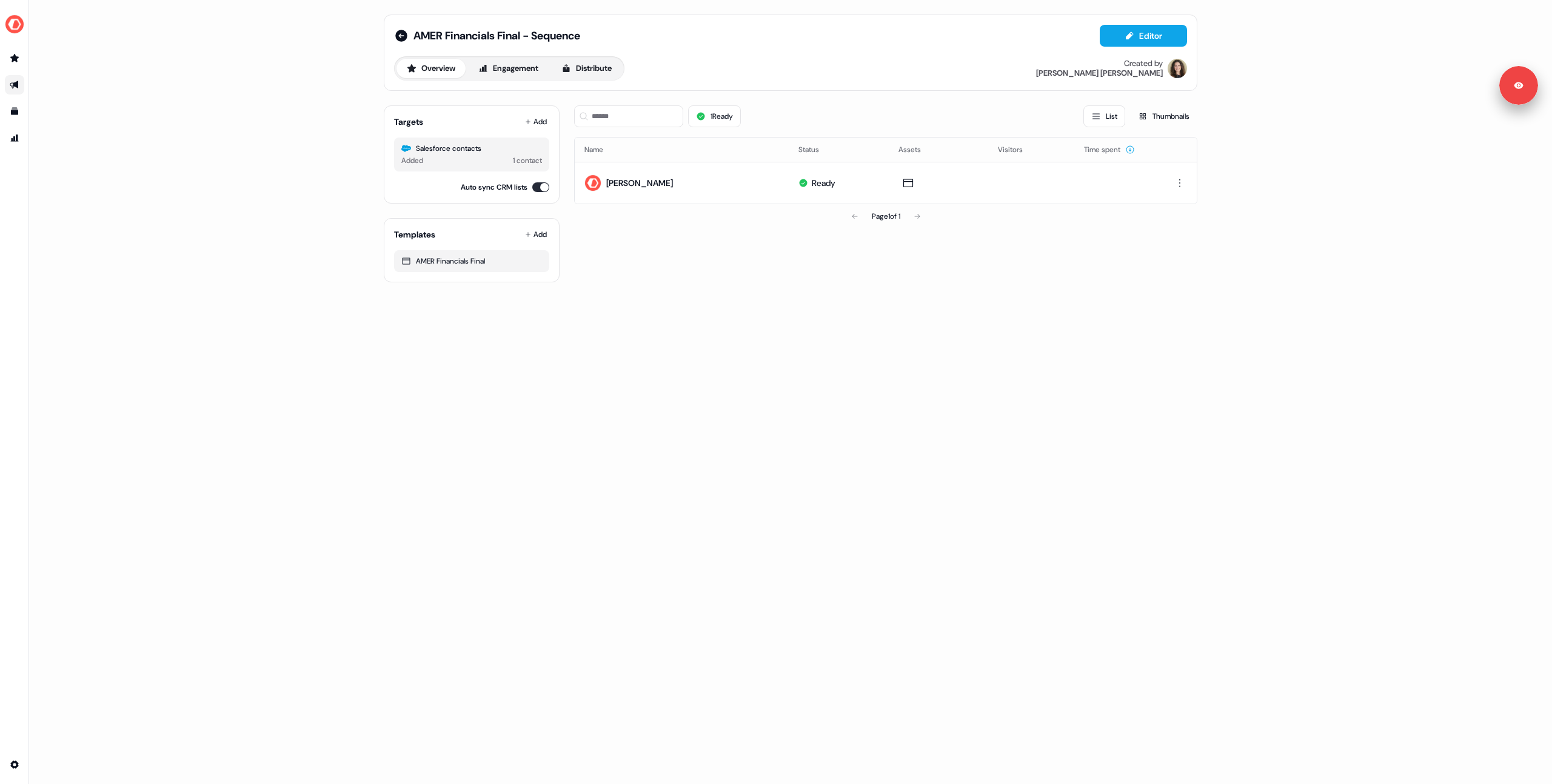
drag, startPoint x: 245, startPoint y: 253, endPoint x: 284, endPoint y: 196, distance: 69.1
click at [245, 252] on div "AMER Financials Final - Sequence Editor Overview Engagement Distribute Created …" at bounding box center [791, 392] width 1523 height 784
drag, startPoint x: 239, startPoint y: 174, endPoint x: 388, endPoint y: 46, distance: 196.4
click at [244, 172] on div "AMER Financials Final - Sequence Editor Overview Engagement Distribute Created …" at bounding box center [791, 392] width 1523 height 784
click at [13, 25] on img "side nav menu" at bounding box center [15, 24] width 19 height 19
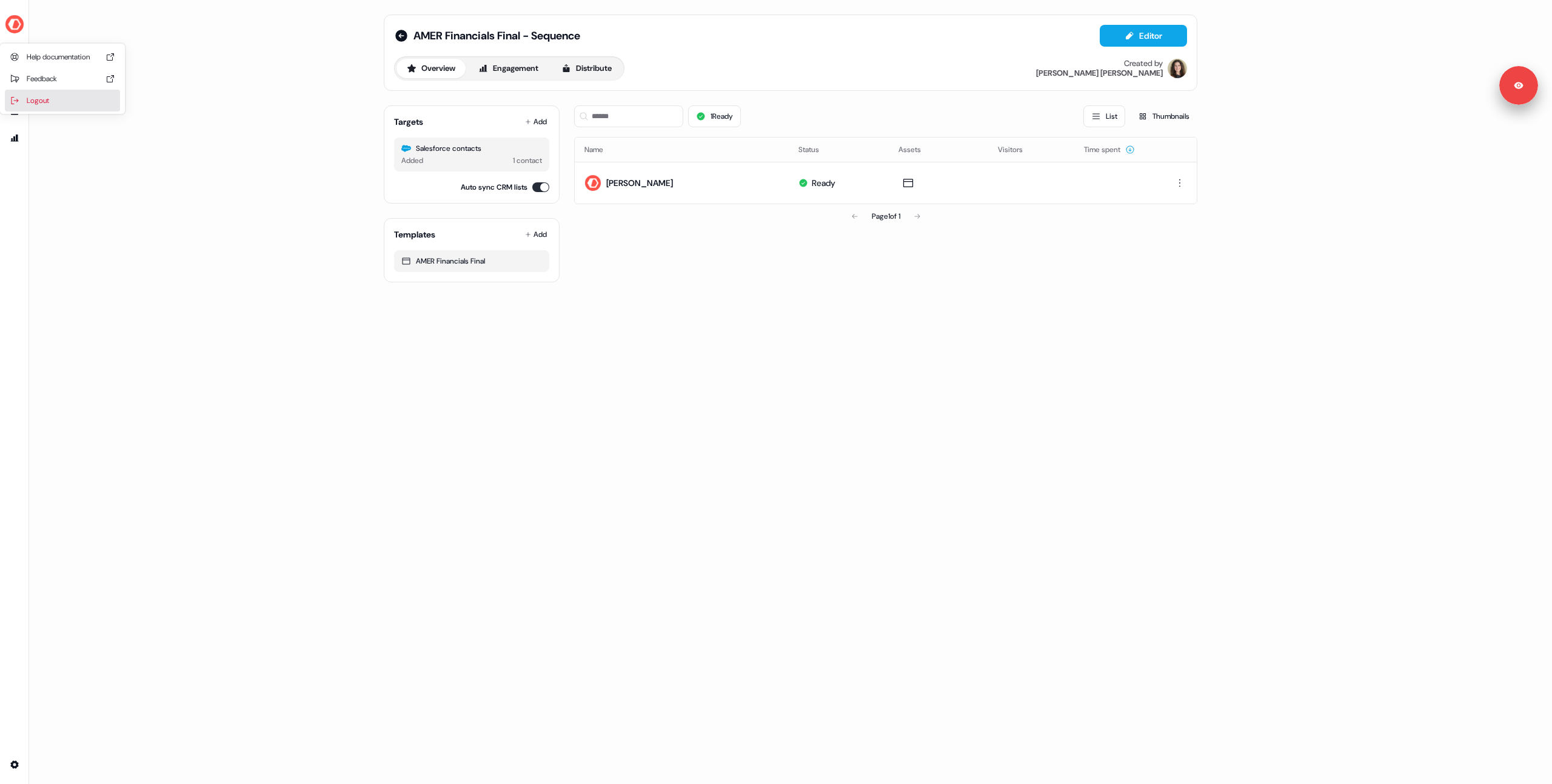
click at [41, 102] on div "Logout" at bounding box center [62, 101] width 116 height 22
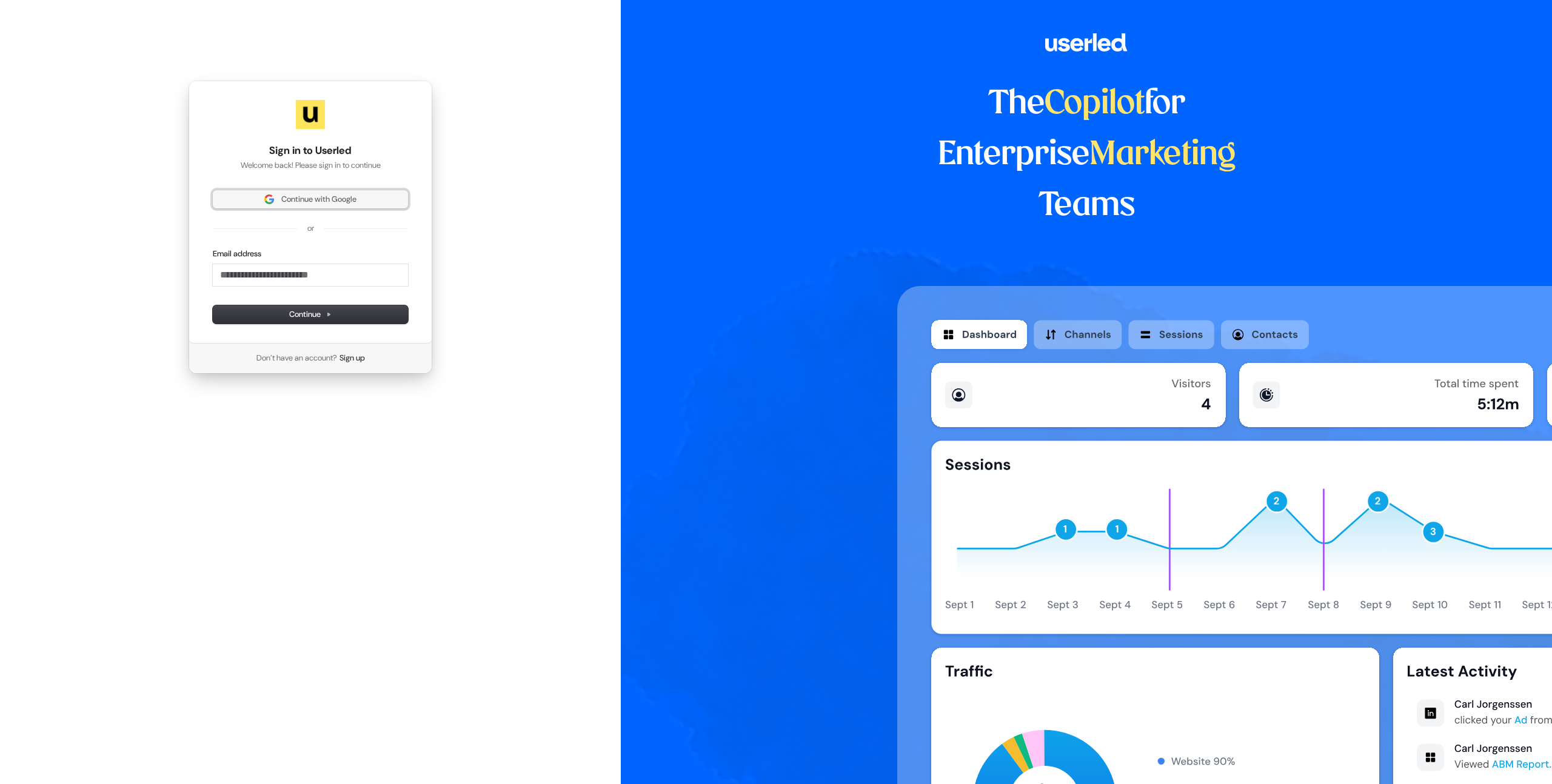
click at [304, 200] on span "Continue with Google" at bounding box center [319, 200] width 75 height 11
